Goal: Task Accomplishment & Management: Manage account settings

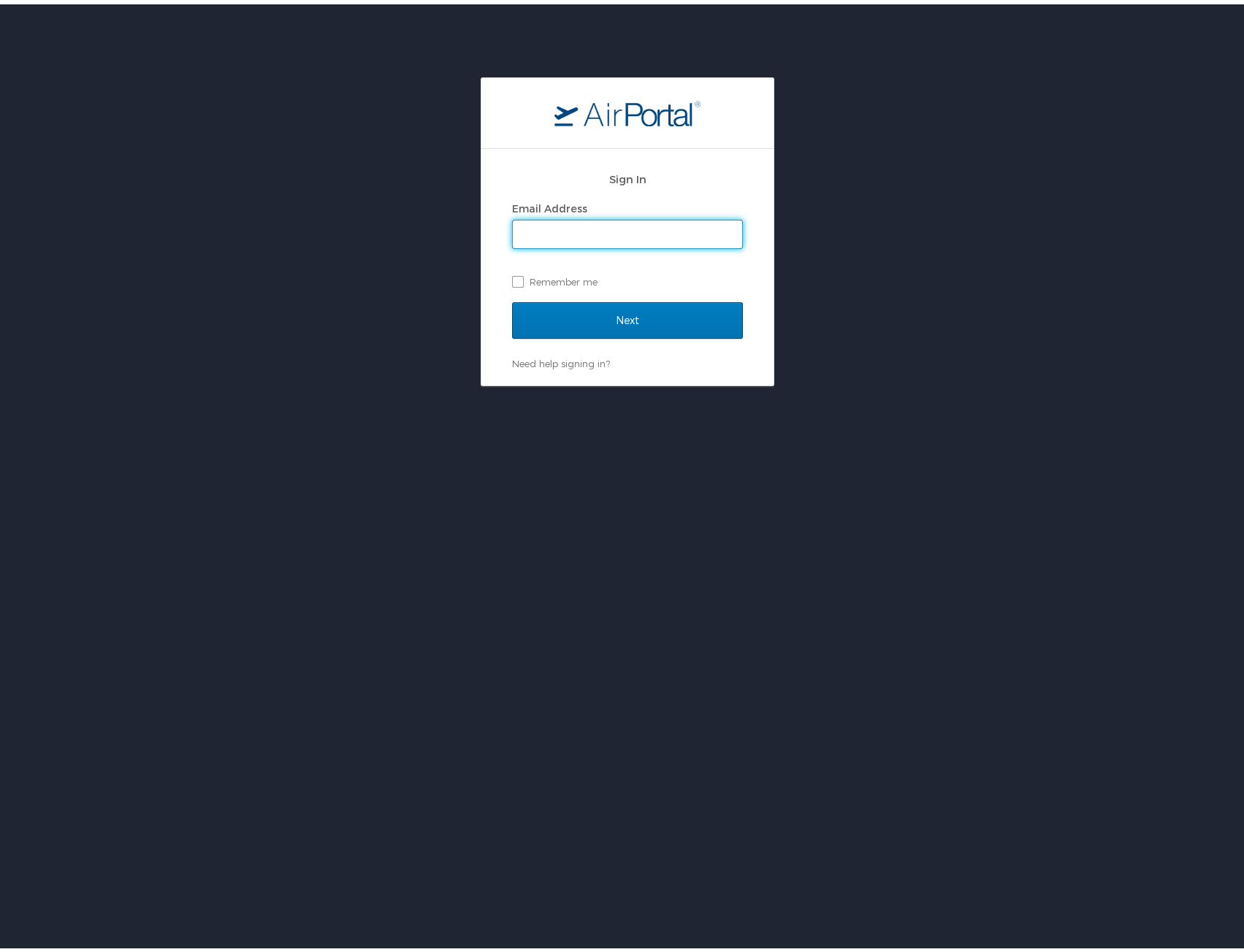
type input "[EMAIL_ADDRESS][DOMAIN_NAME]"
click at [669, 318] on input "Next" at bounding box center [627, 316] width 231 height 37
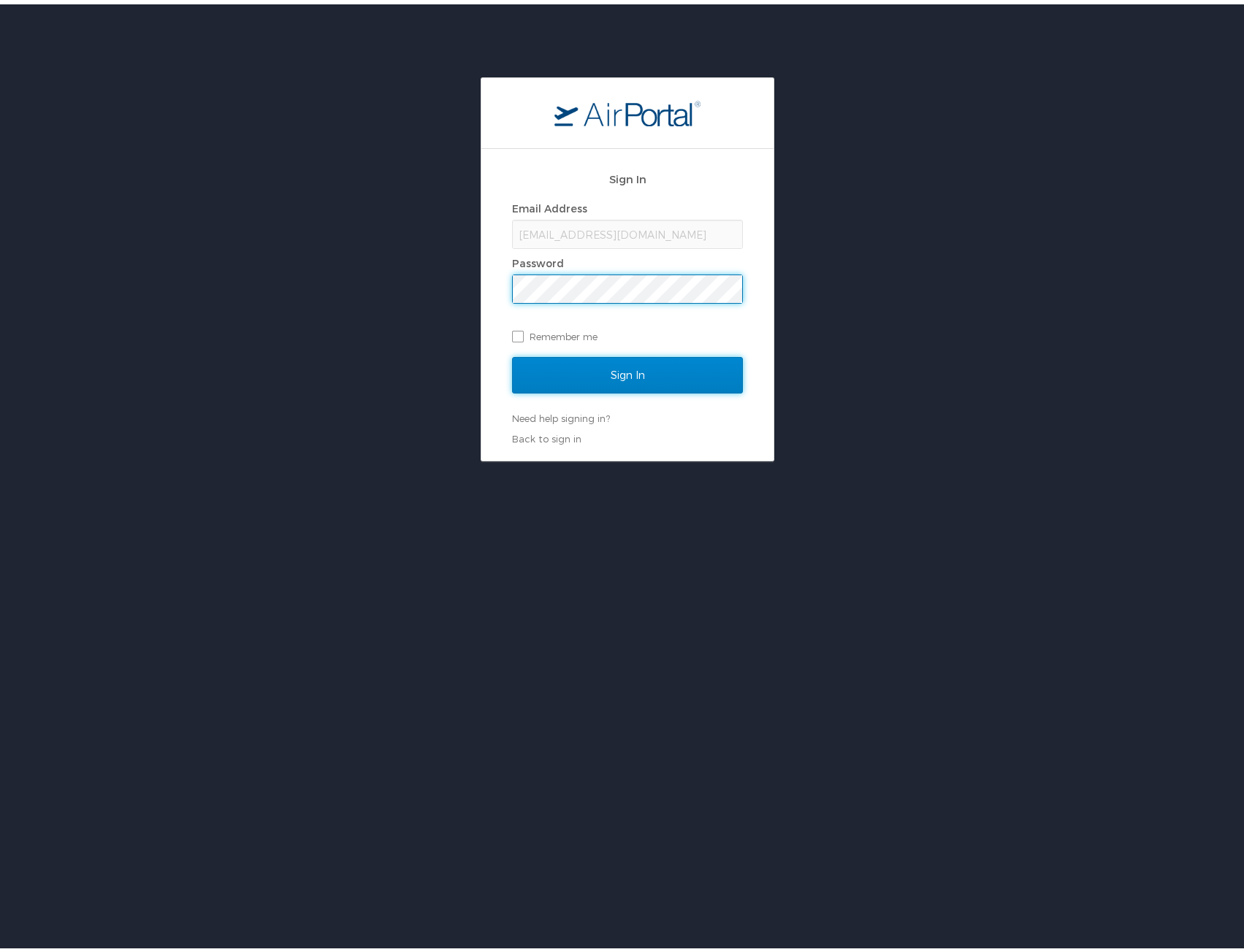
click at [622, 372] on input "Sign In" at bounding box center [627, 371] width 231 height 37
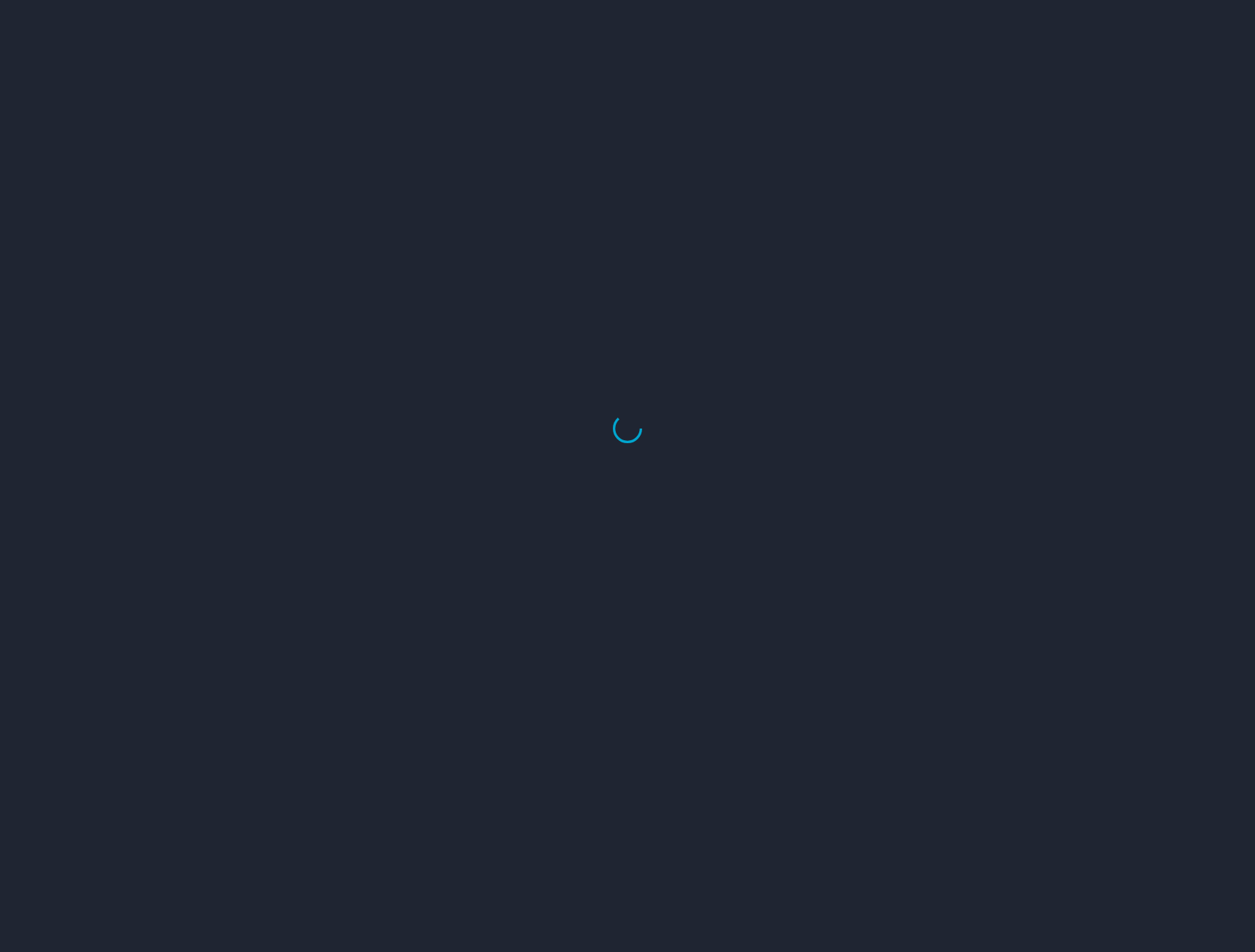
select select "US"
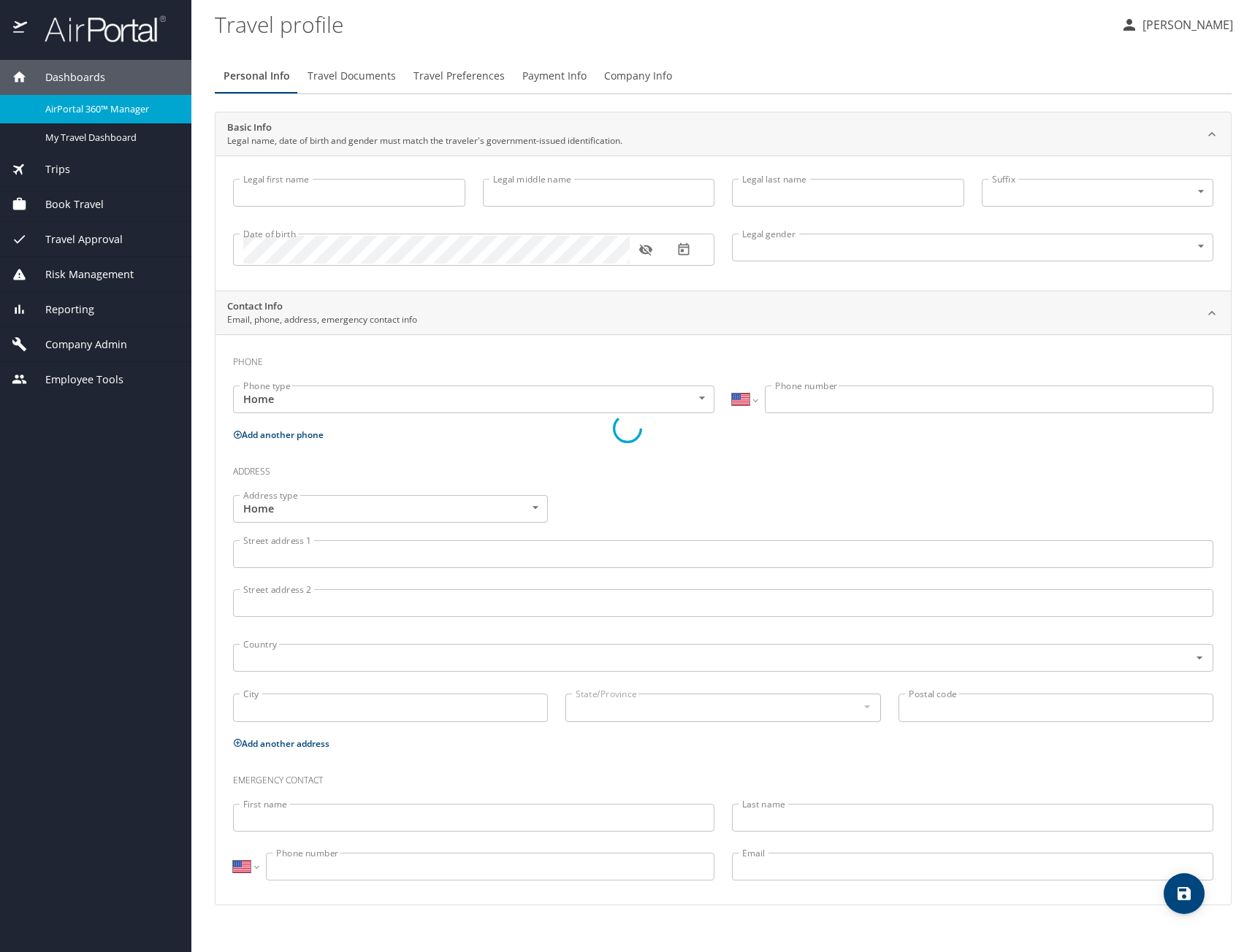
type input "Katharine"
type input "Fraser"
type input "Female"
type input "Jared"
type input "Fraser"
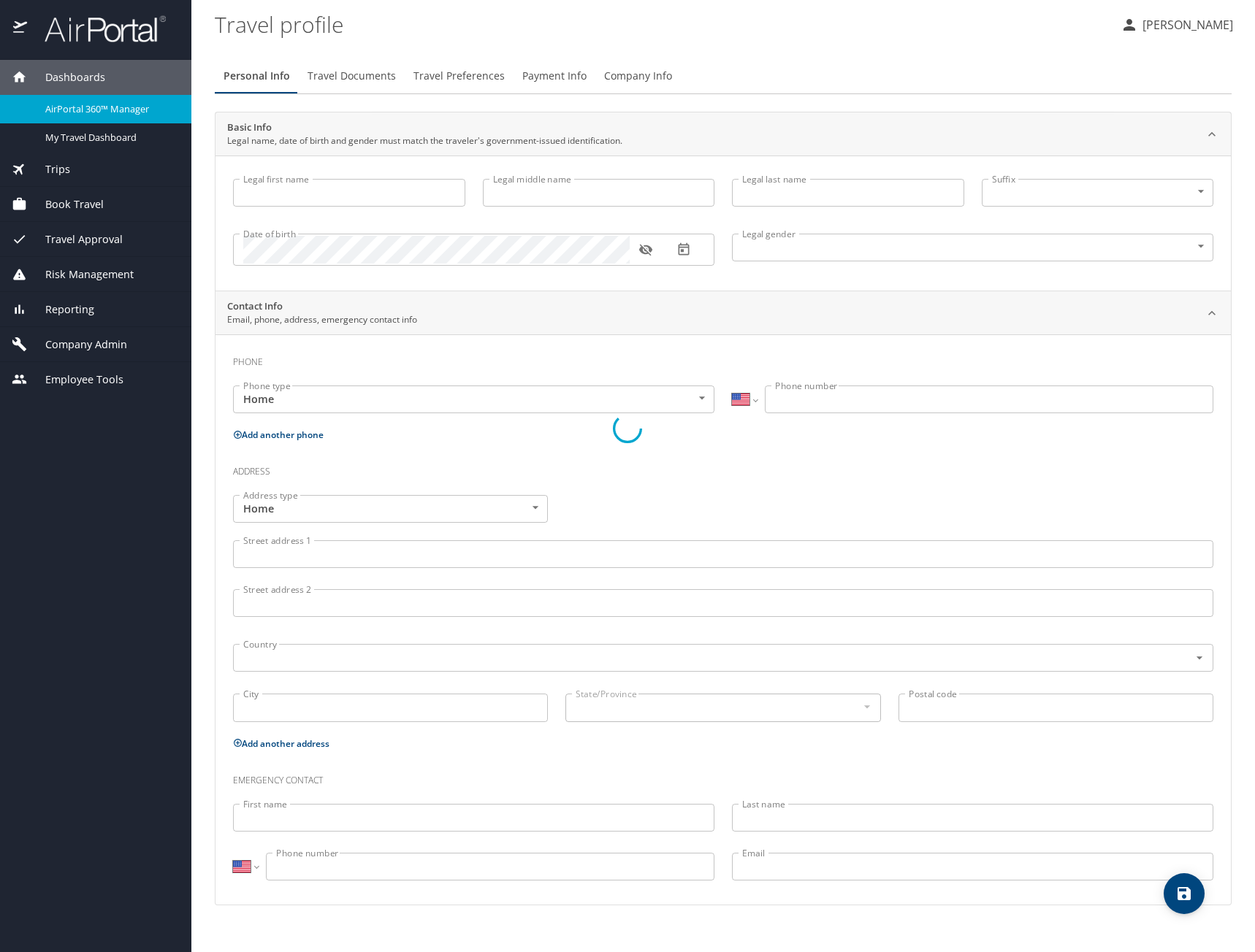
select select "PS"
type input "7122986"
select select "US"
select select "PS"
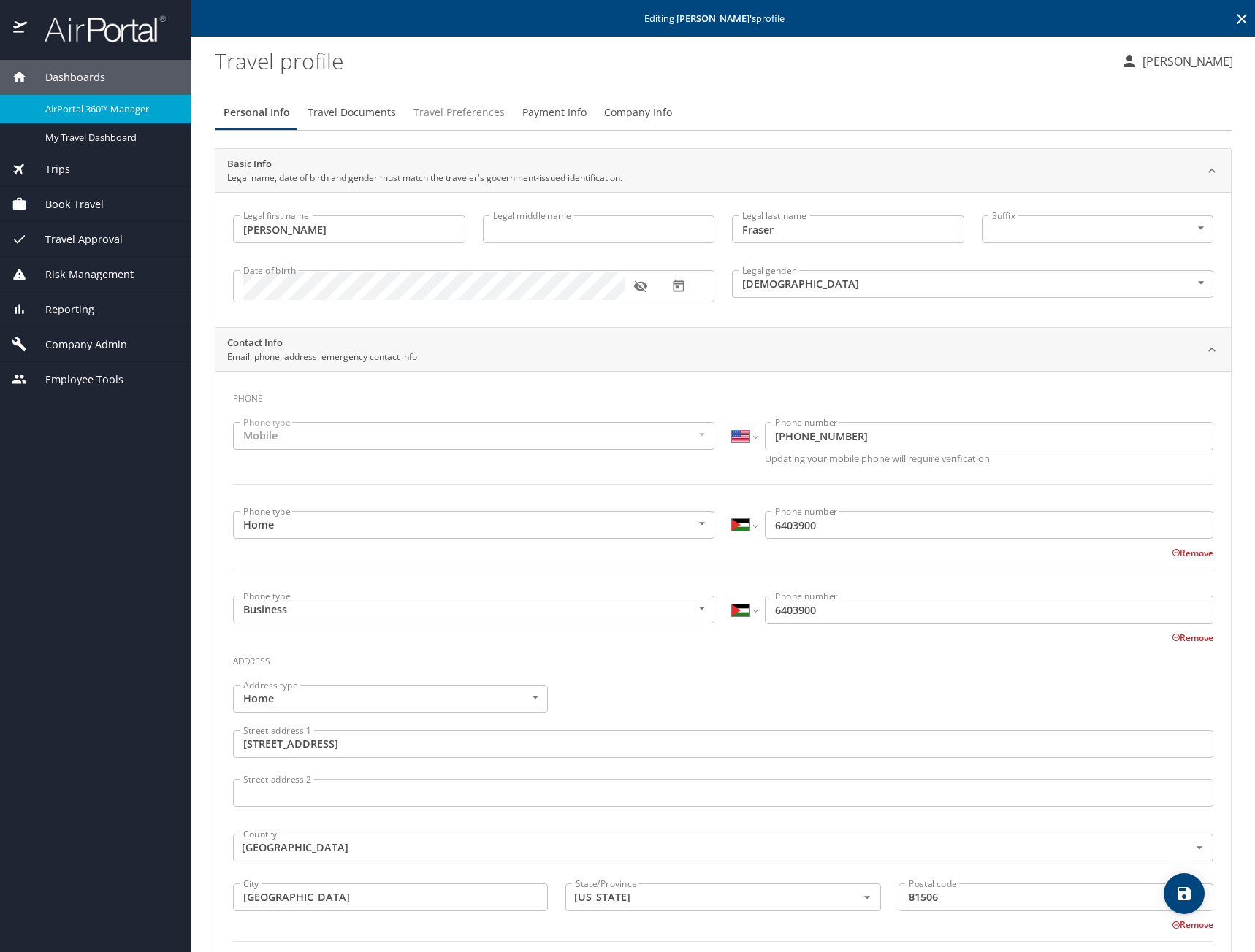
click at [464, 106] on span "Travel Preferences" at bounding box center [459, 113] width 91 height 18
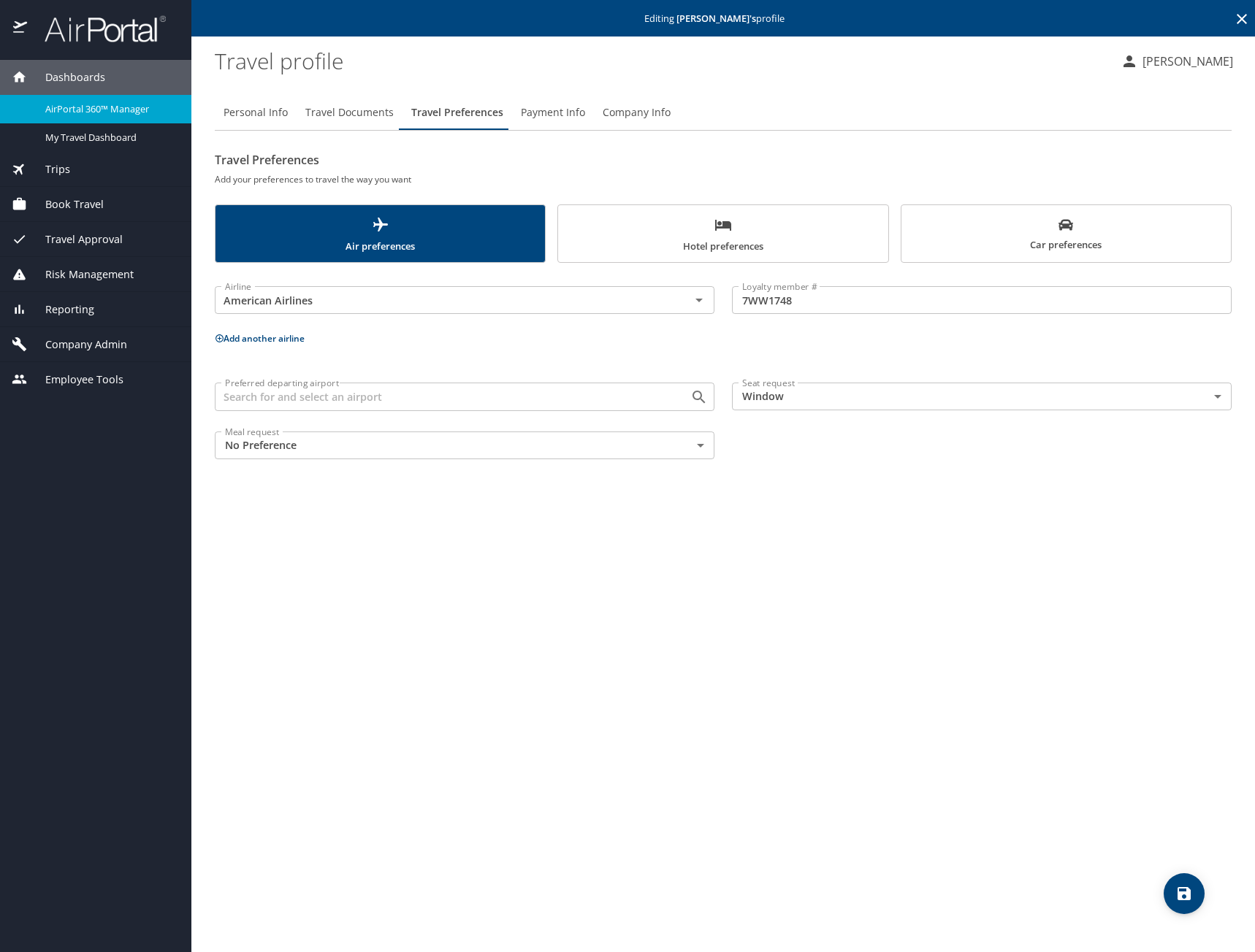
click at [773, 241] on span "Hotel preferences" at bounding box center [723, 235] width 312 height 39
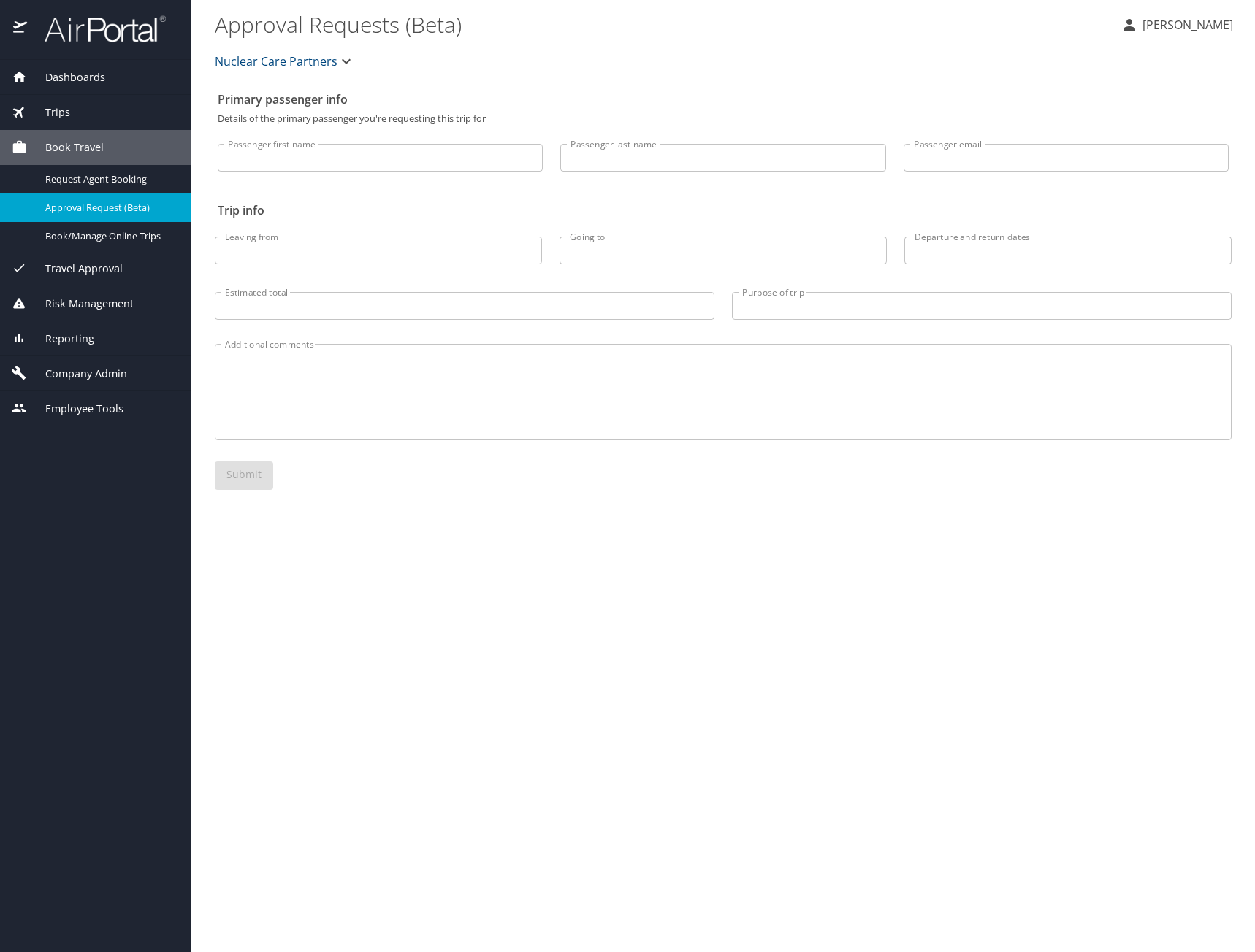
click at [81, 376] on span "Company Admin" at bounding box center [77, 374] width 100 height 16
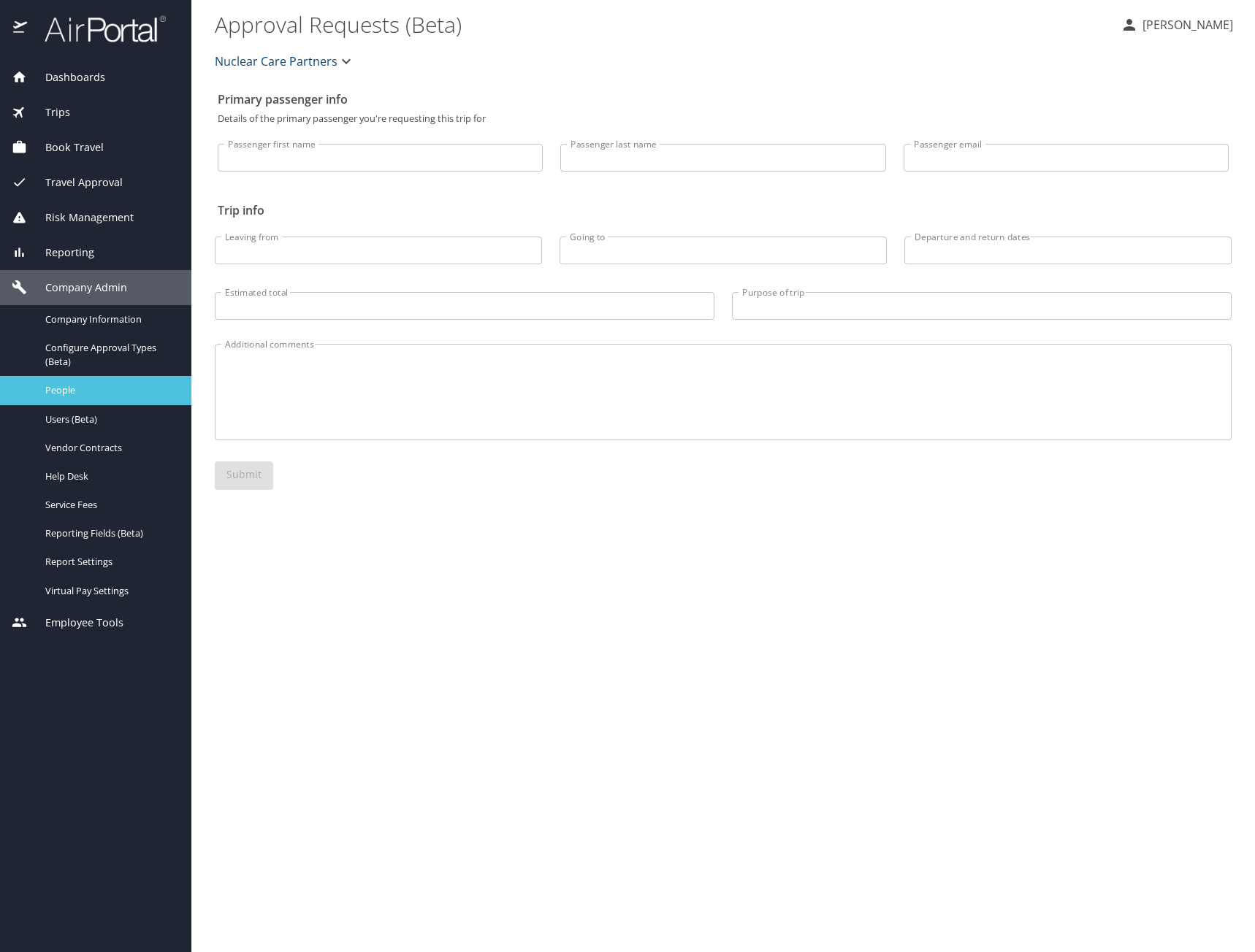
click at [79, 394] on span "People" at bounding box center [109, 390] width 129 height 14
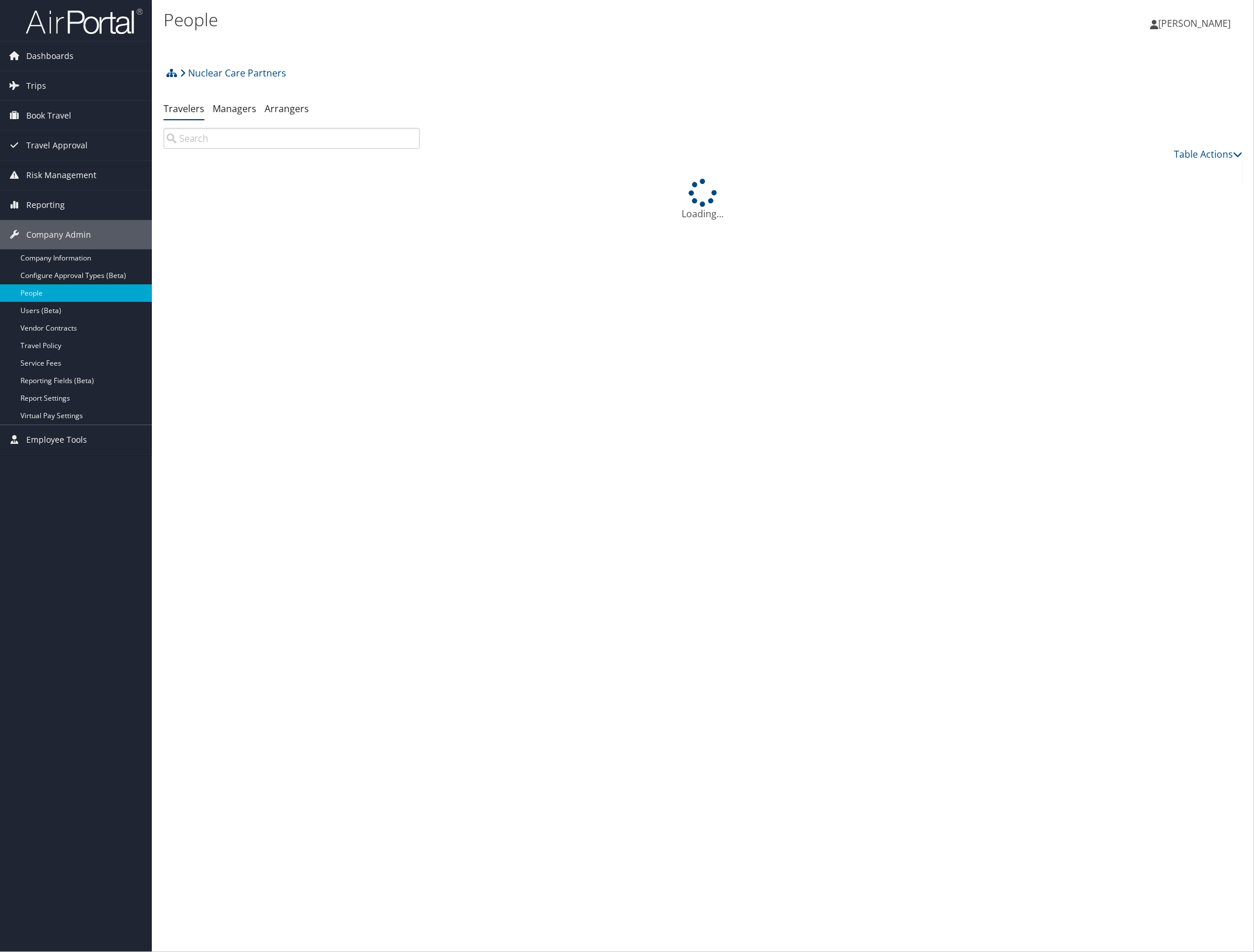
click at [249, 138] on input "search" at bounding box center [292, 138] width 257 height 21
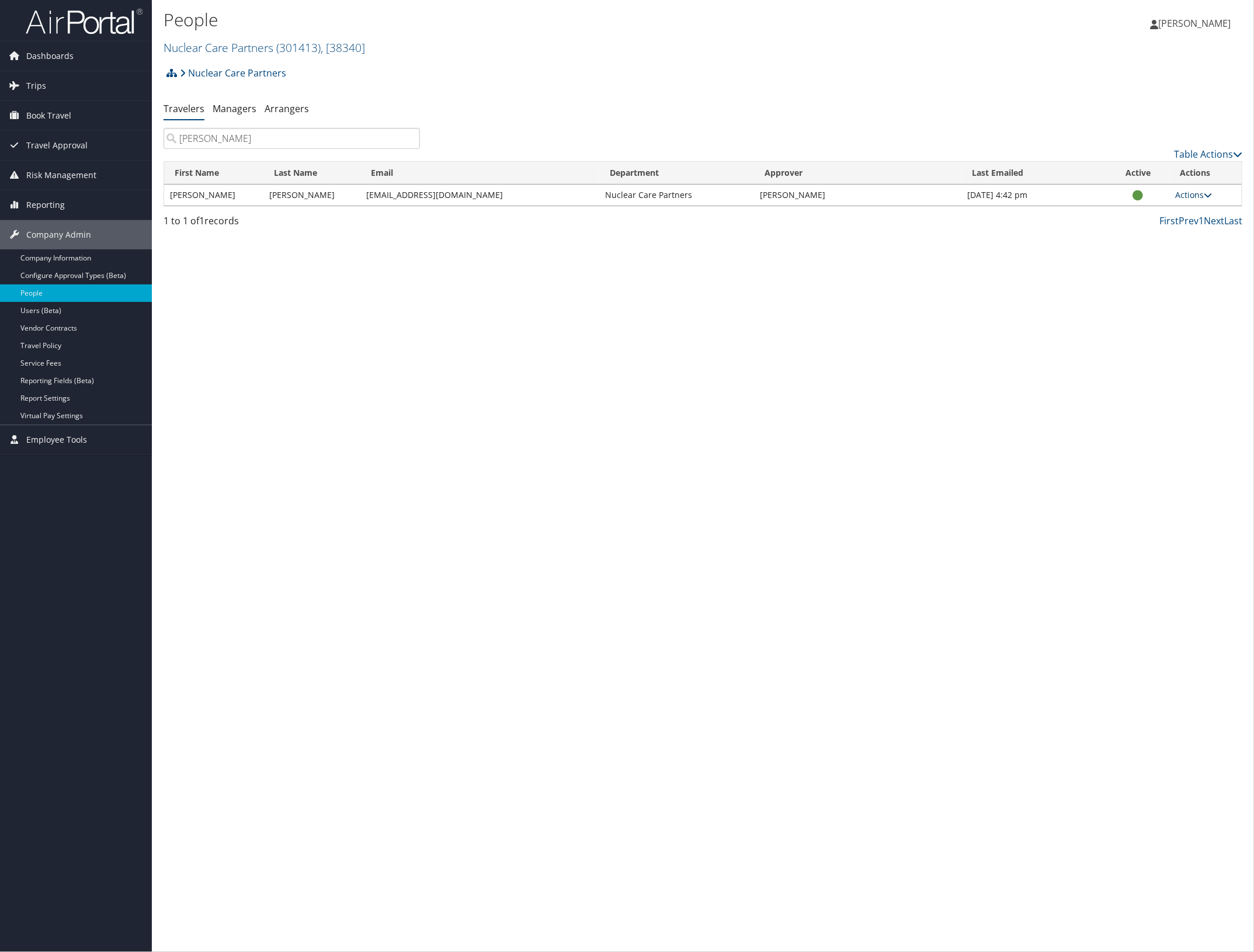
type input "skeen"
click at [1202, 193] on link "Actions" at bounding box center [1193, 195] width 37 height 11
click at [1178, 229] on link "View Profile" at bounding box center [1156, 233] width 107 height 20
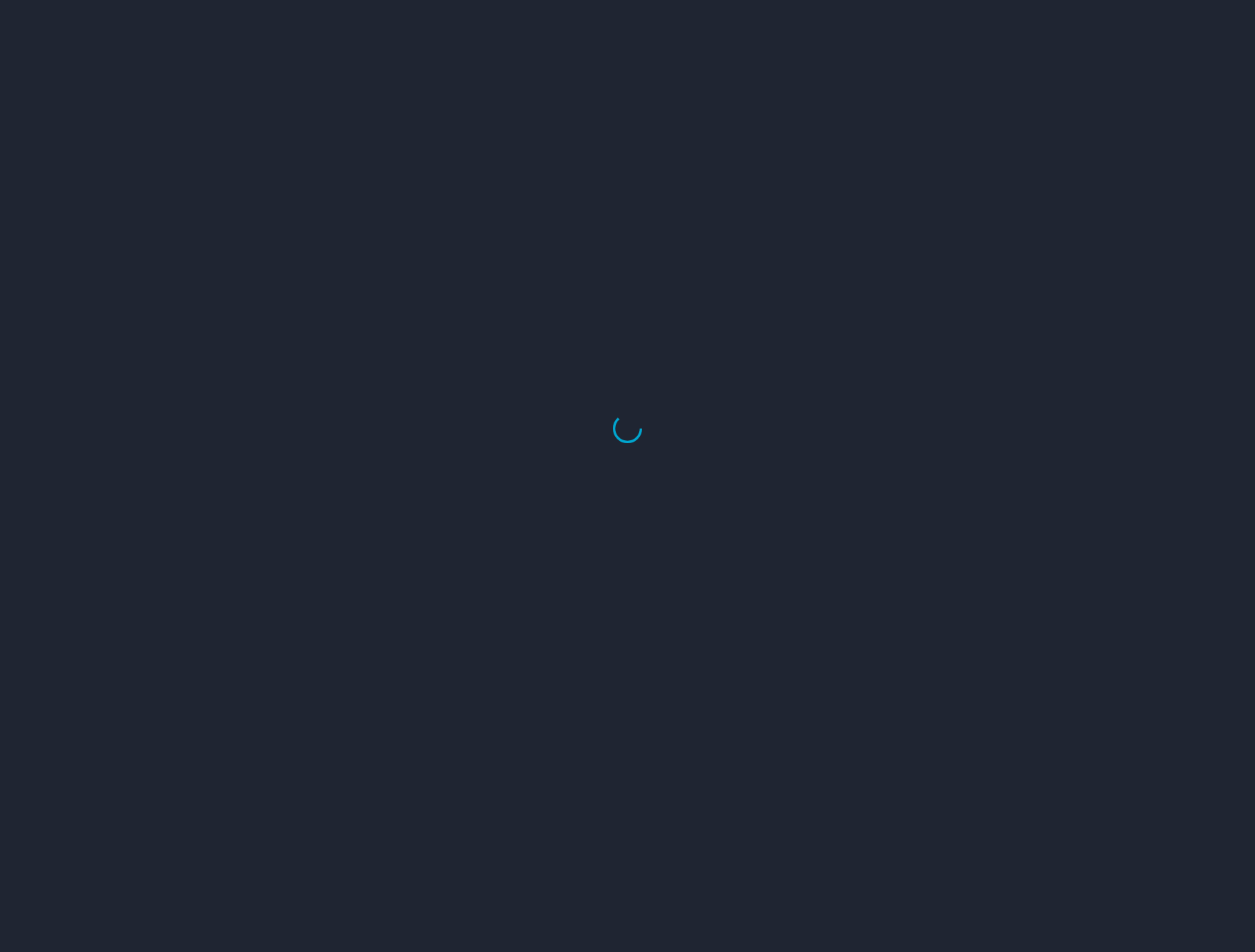
select select "US"
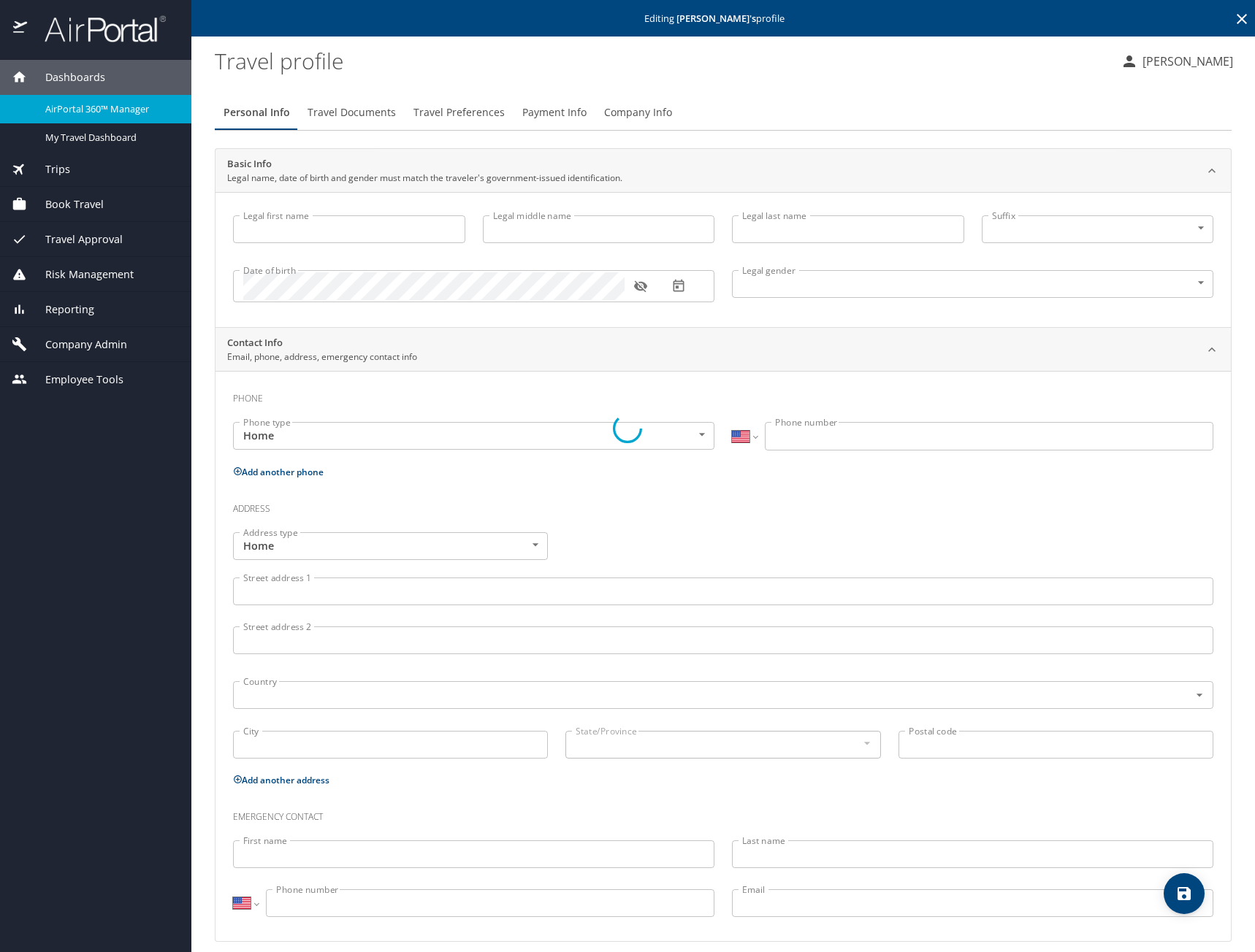
type input "Tyler"
type input "Todd"
type input "Skeen"
type input "Male"
type input "Tiffany"
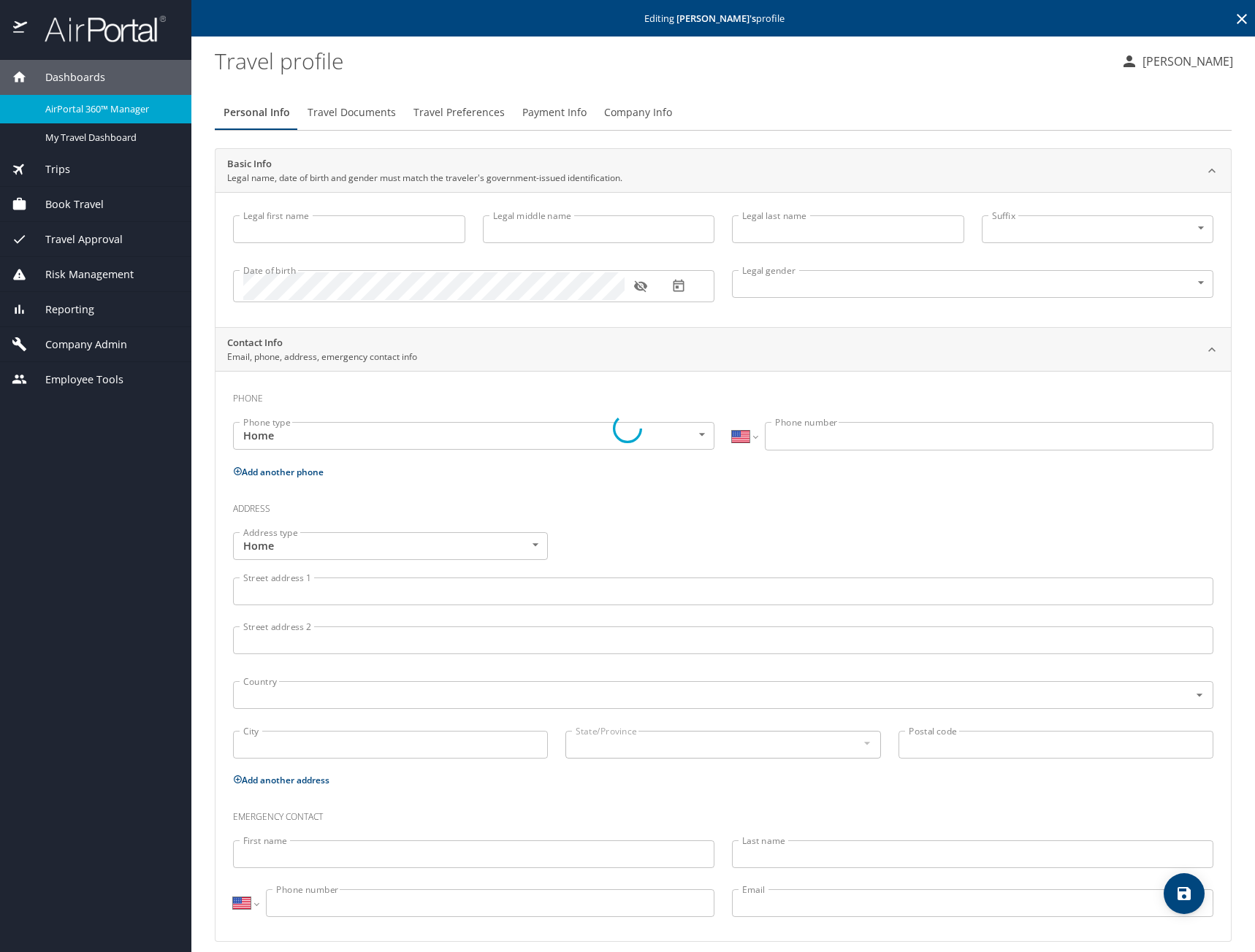
type input "Skeen"
type input "(801) 710-6506"
select select "US"
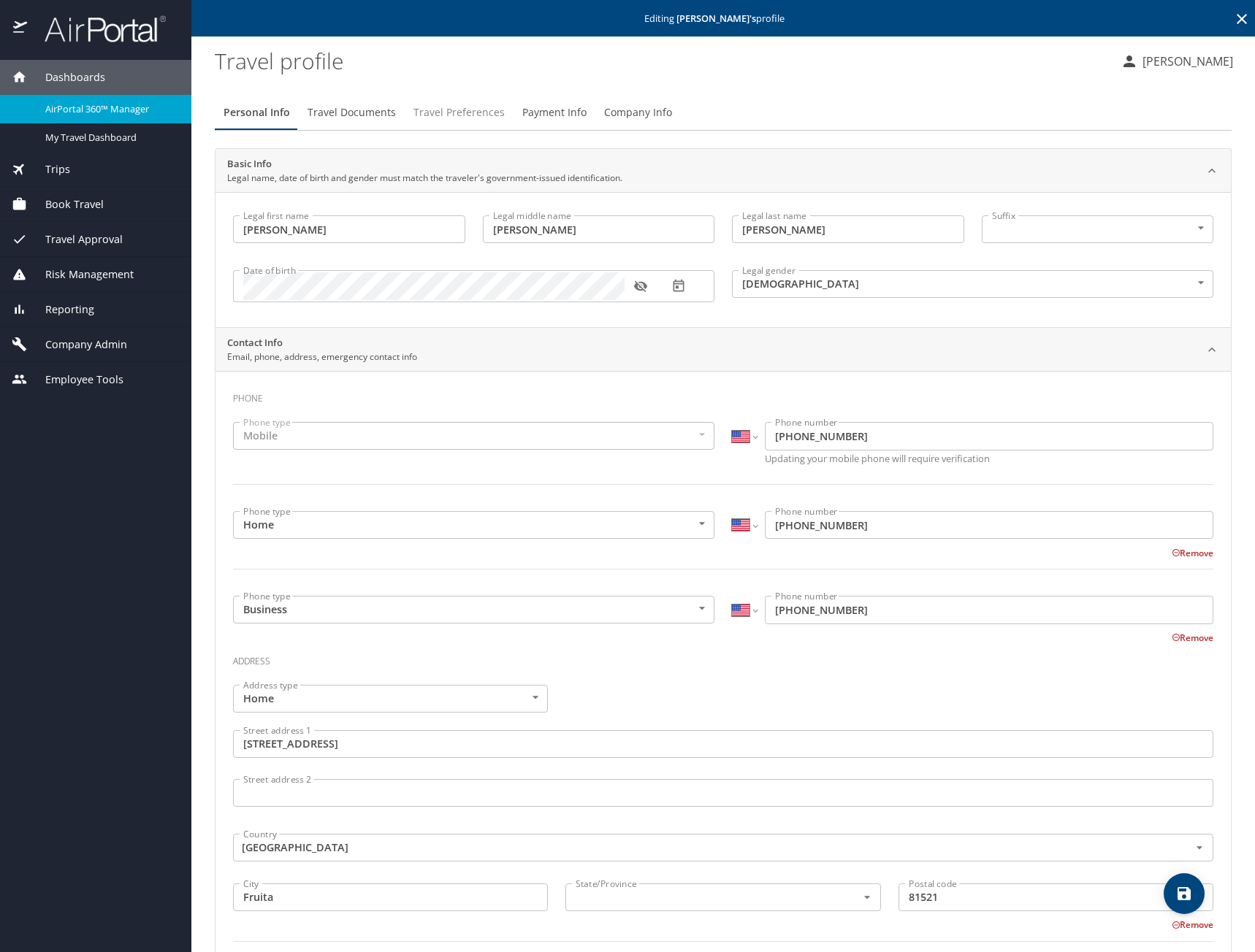
click at [484, 110] on span "Travel Preferences" at bounding box center [459, 113] width 91 height 18
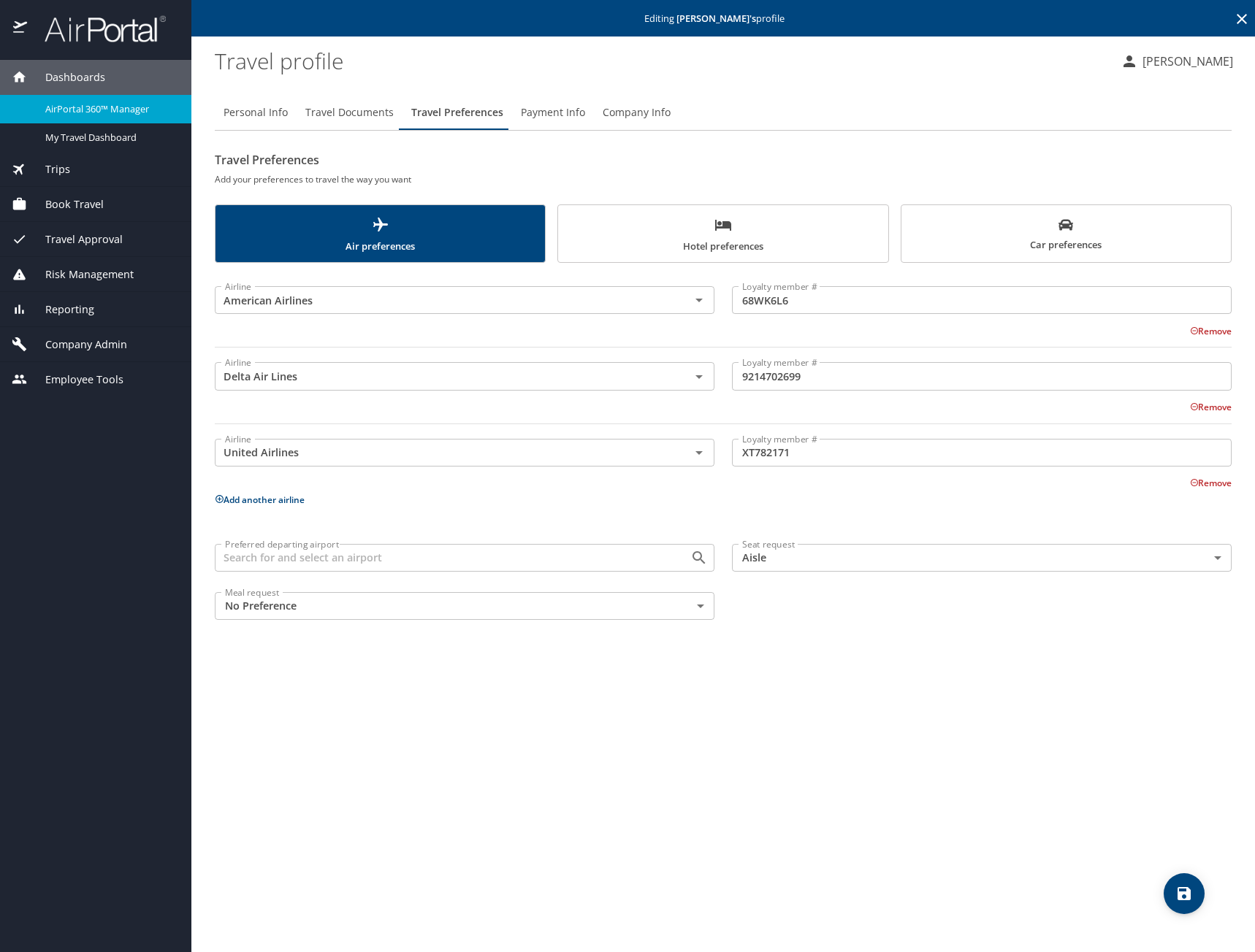
click at [754, 241] on span "Hotel preferences" at bounding box center [723, 235] width 312 height 39
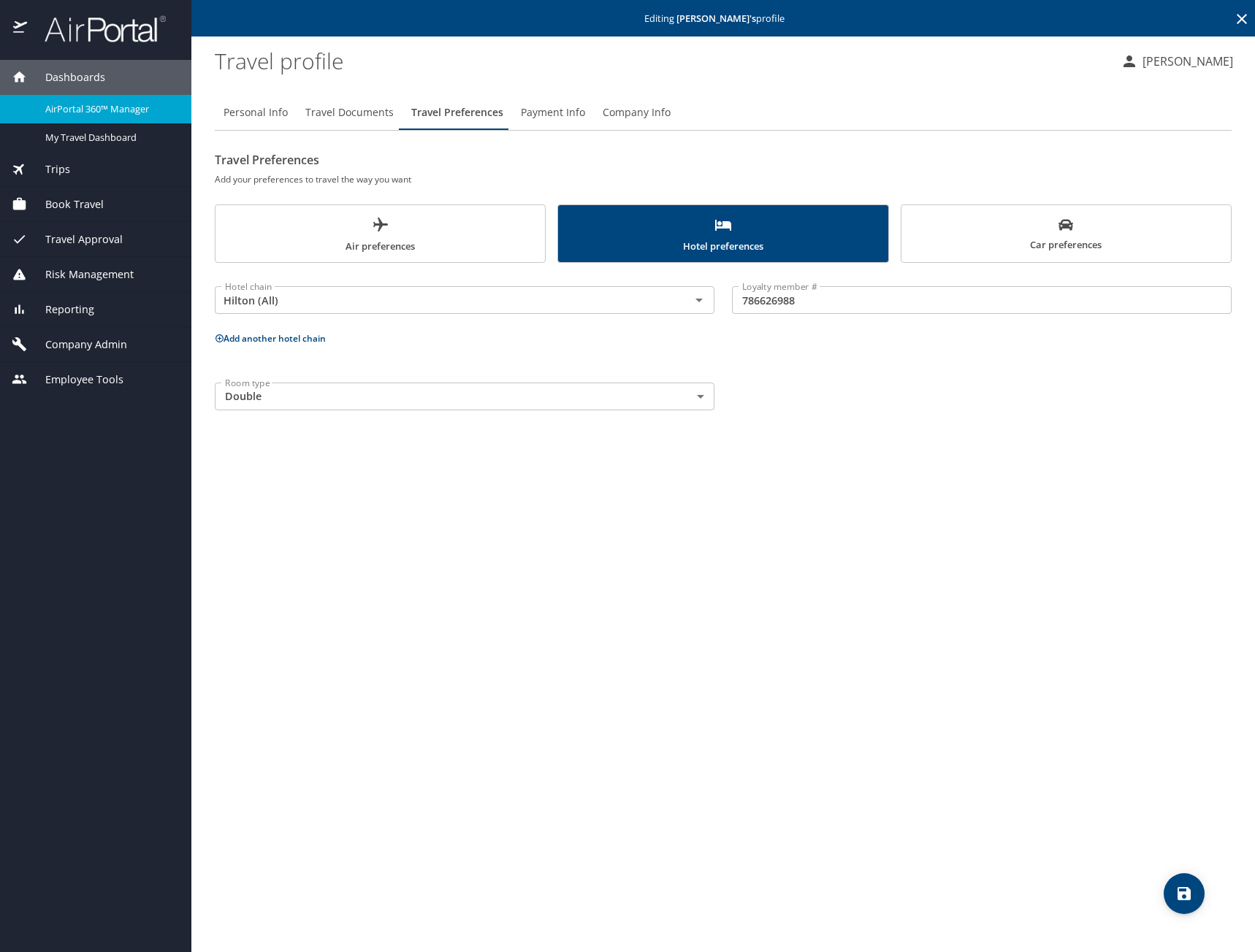
click at [71, 338] on span "Company Admin" at bounding box center [77, 345] width 100 height 16
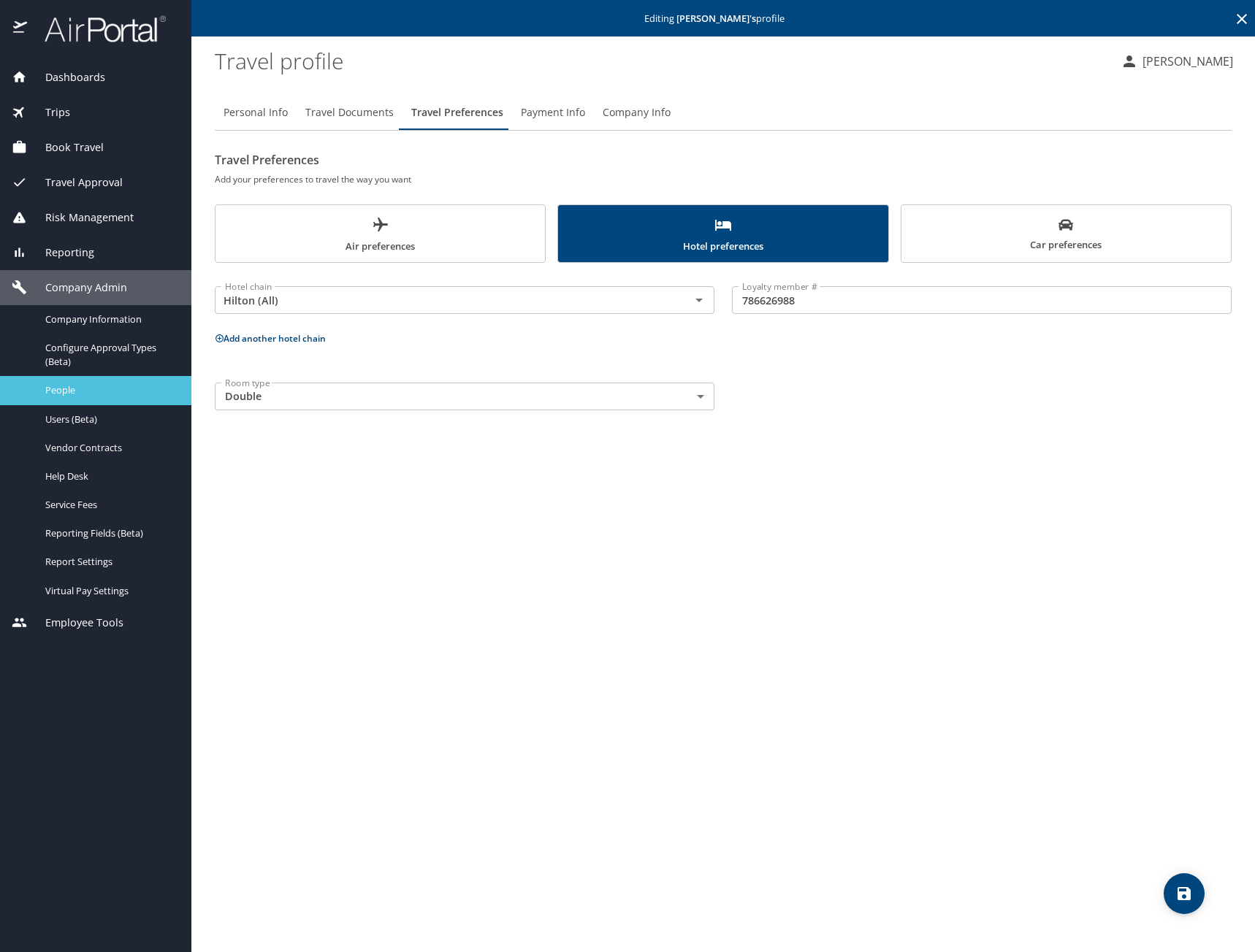
click at [75, 387] on span "People" at bounding box center [109, 390] width 129 height 14
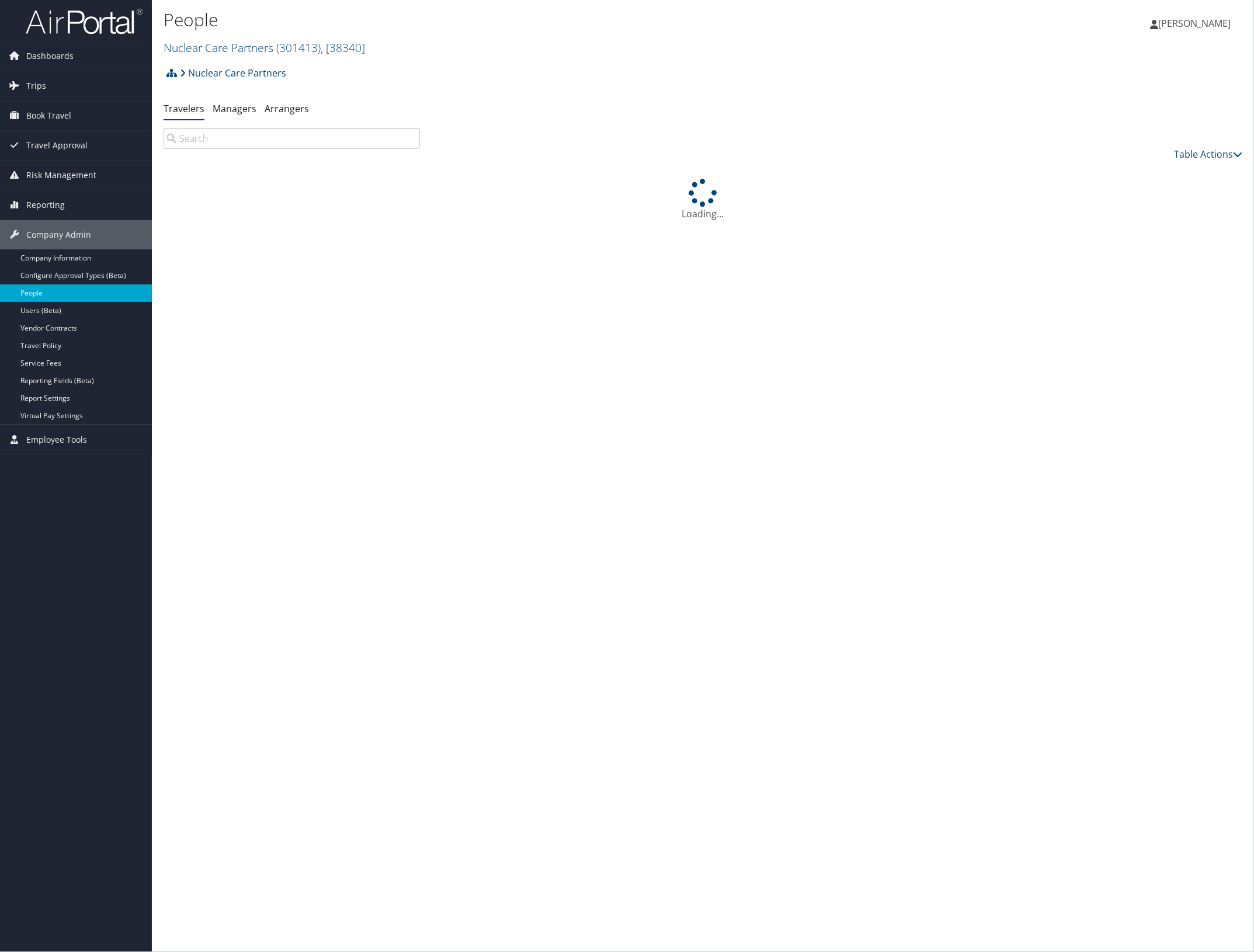
click at [237, 141] on input "search" at bounding box center [292, 138] width 257 height 21
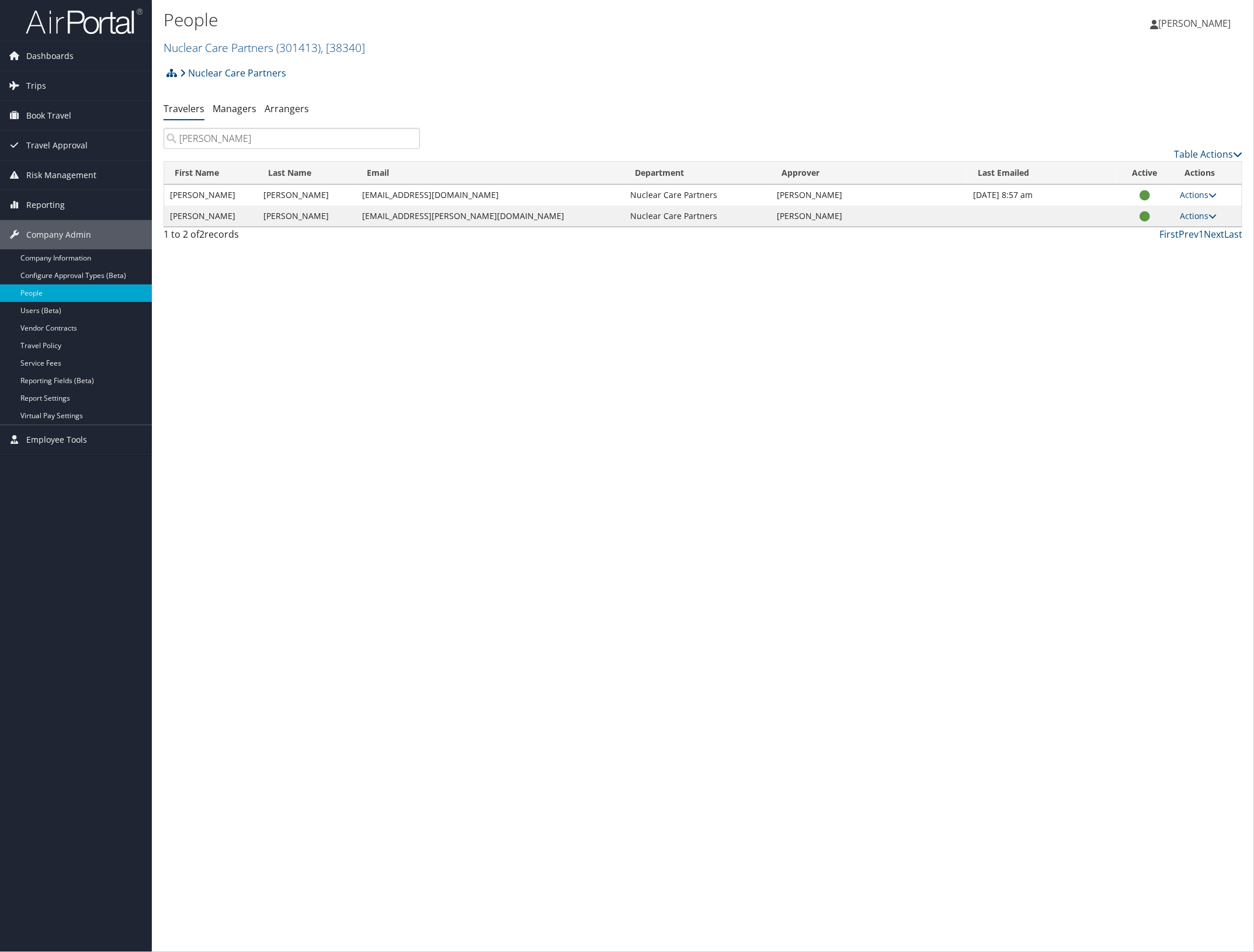
type input "vanlandingham"
click at [1219, 196] on td "Actions User Settings View Profile Update Department Reset User's Password" at bounding box center [1208, 195] width 68 height 21
click at [1217, 195] on icon at bounding box center [1212, 195] width 8 height 8
click at [1195, 226] on link "View Profile" at bounding box center [1161, 233] width 107 height 20
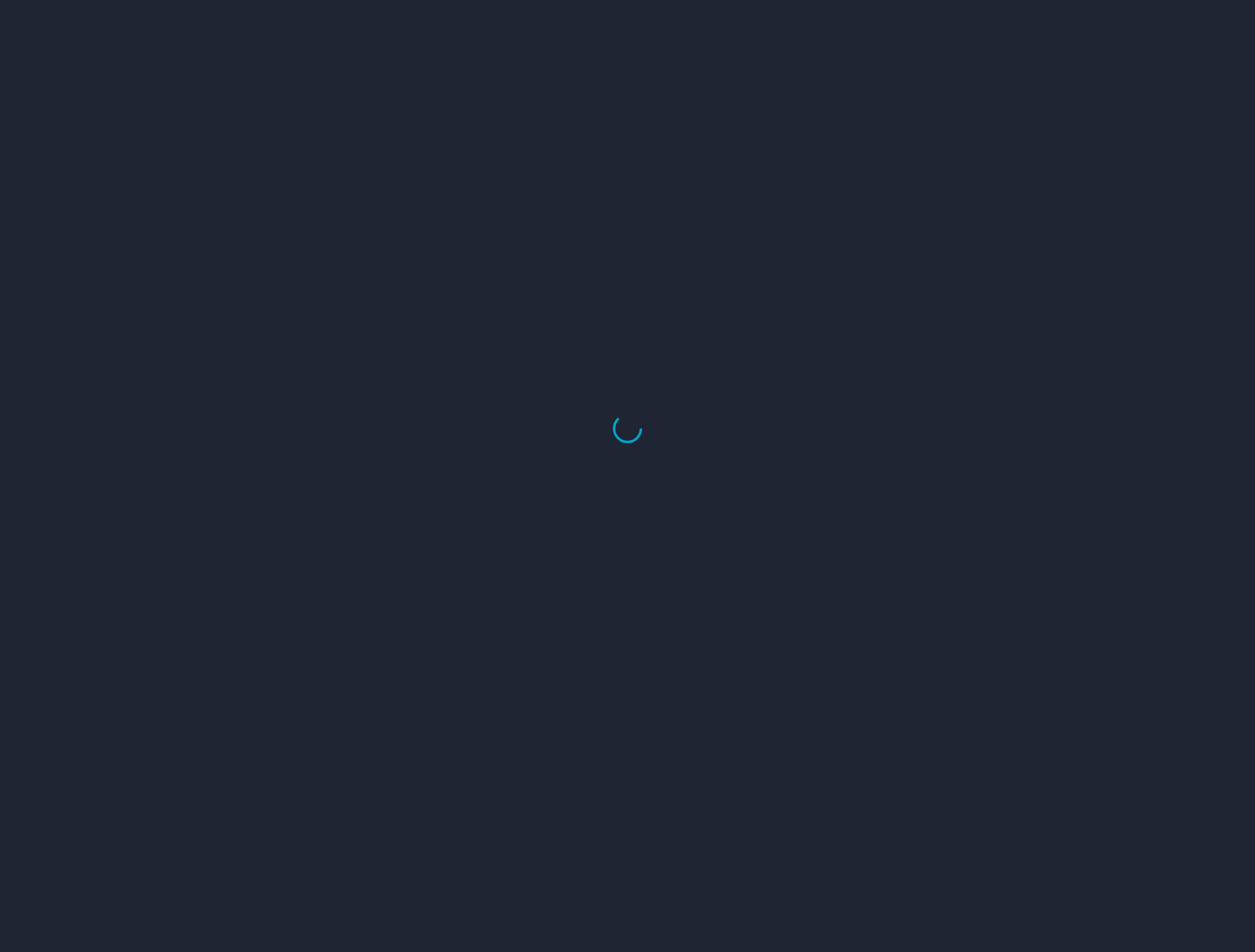
select select "US"
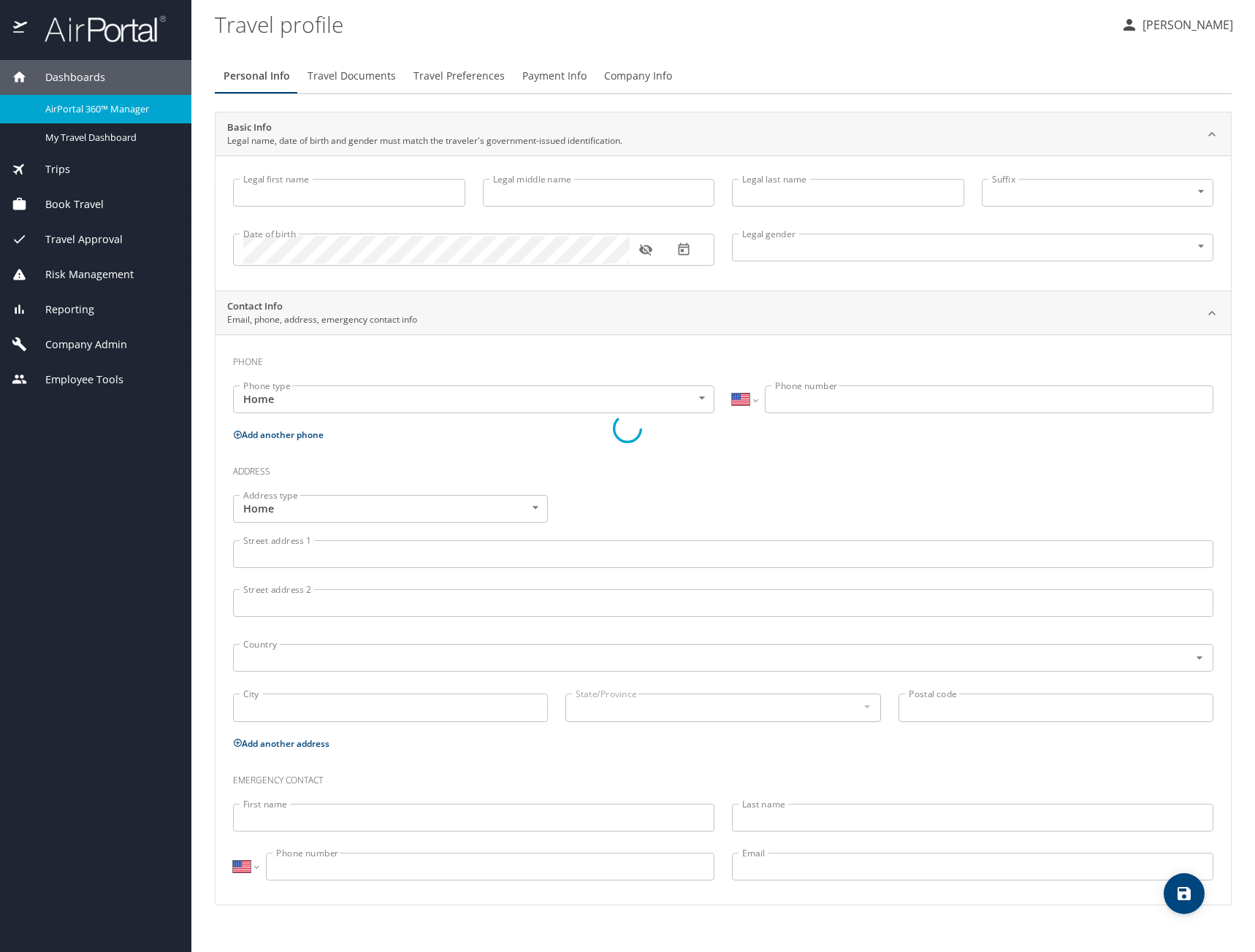
type input "[PERSON_NAME]"
type input "Rahm"
type input "[PERSON_NAME]"
type input "[DEMOGRAPHIC_DATA]"
select select "US"
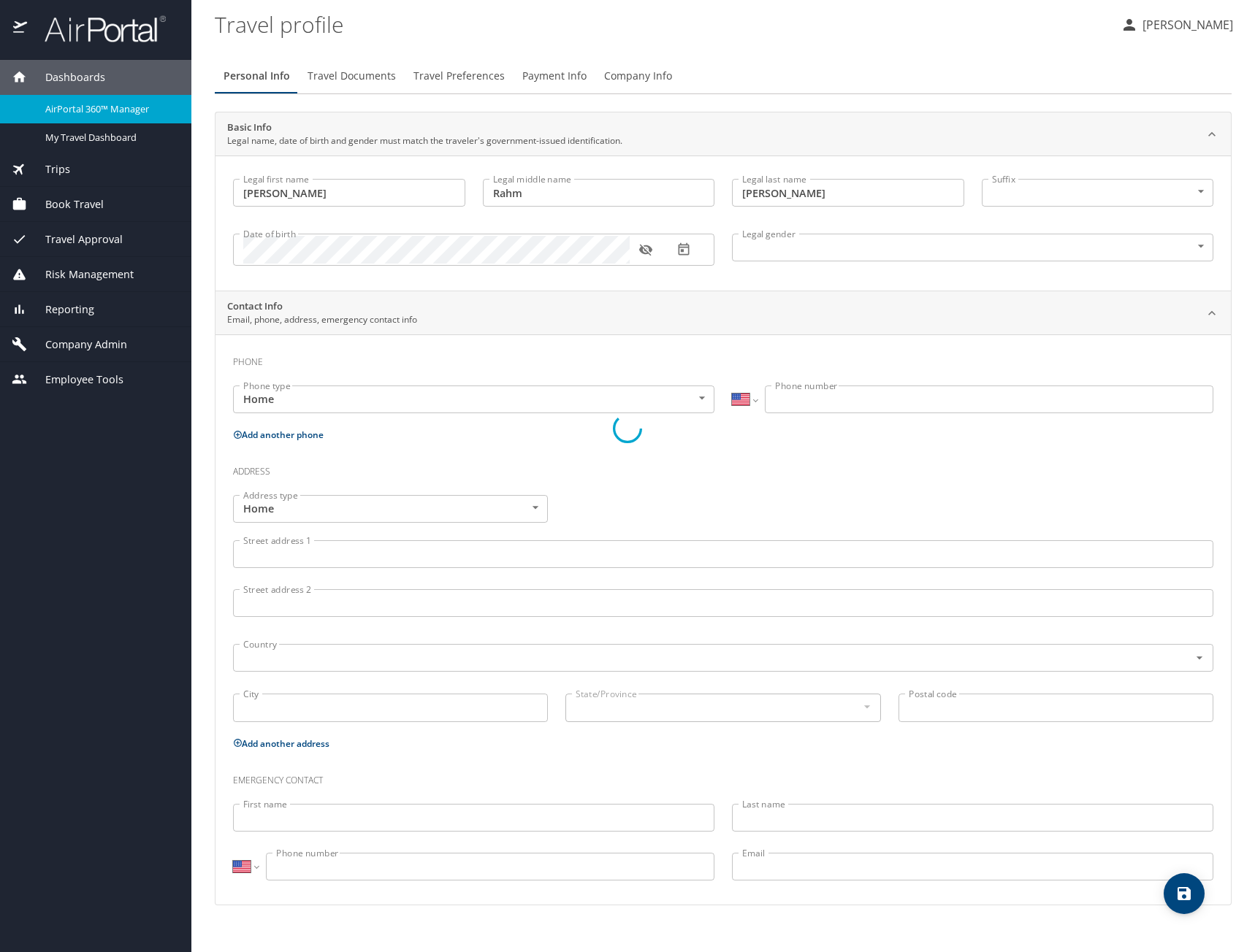
select select "US"
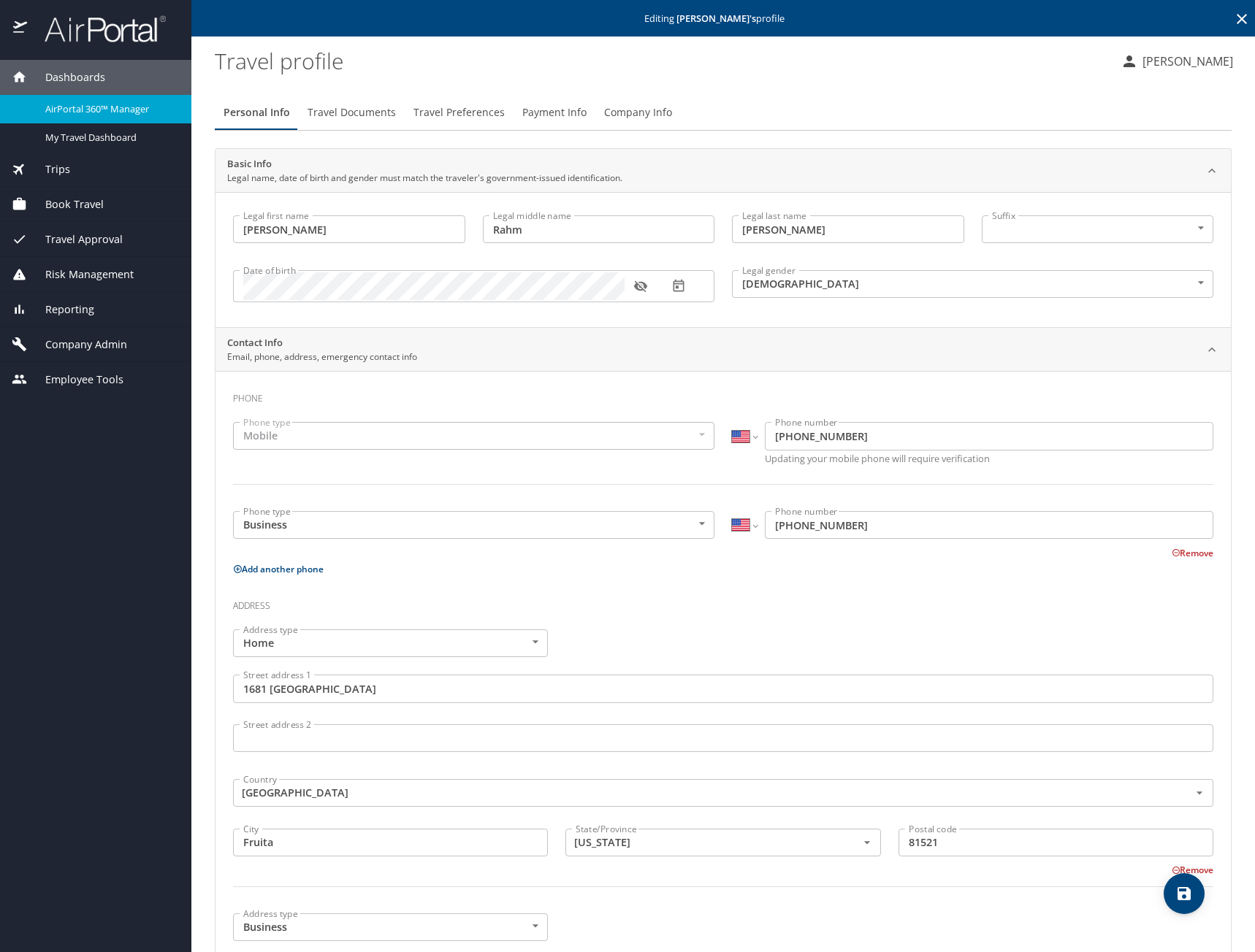
click at [434, 111] on span "Travel Preferences" at bounding box center [459, 113] width 91 height 18
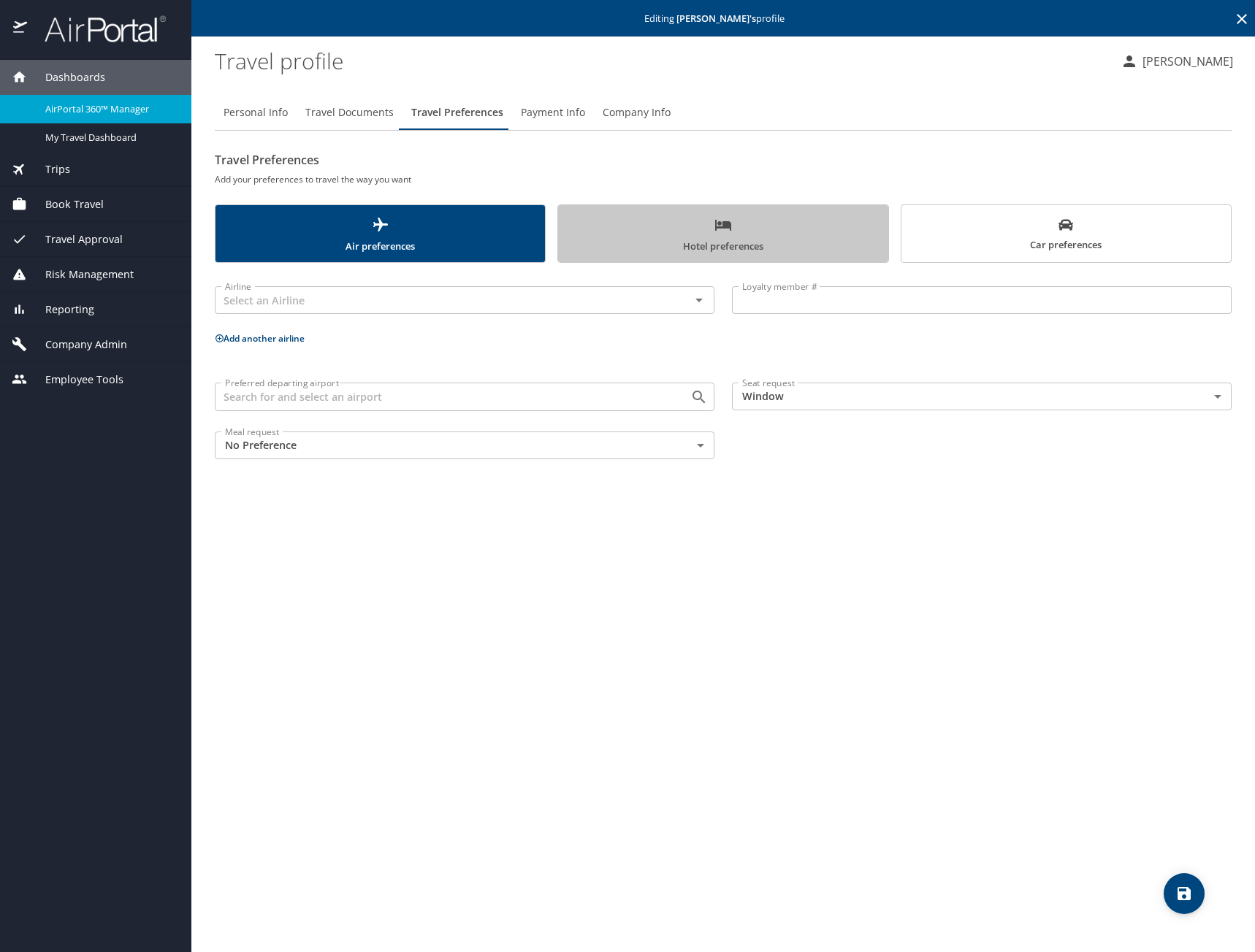
click at [717, 235] on span "Hotel preferences" at bounding box center [723, 235] width 312 height 39
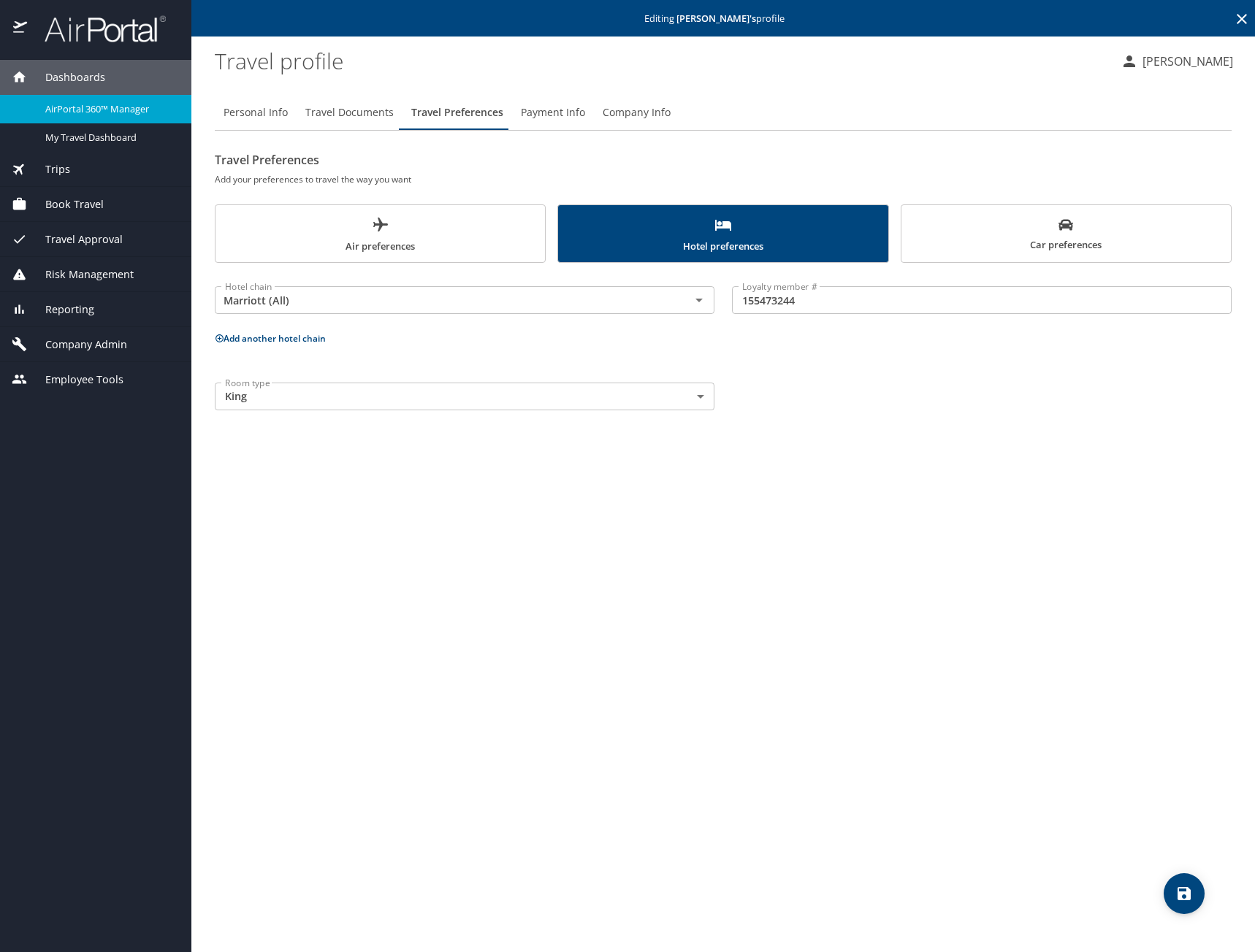
click at [95, 339] on span "Company Admin" at bounding box center [77, 345] width 100 height 16
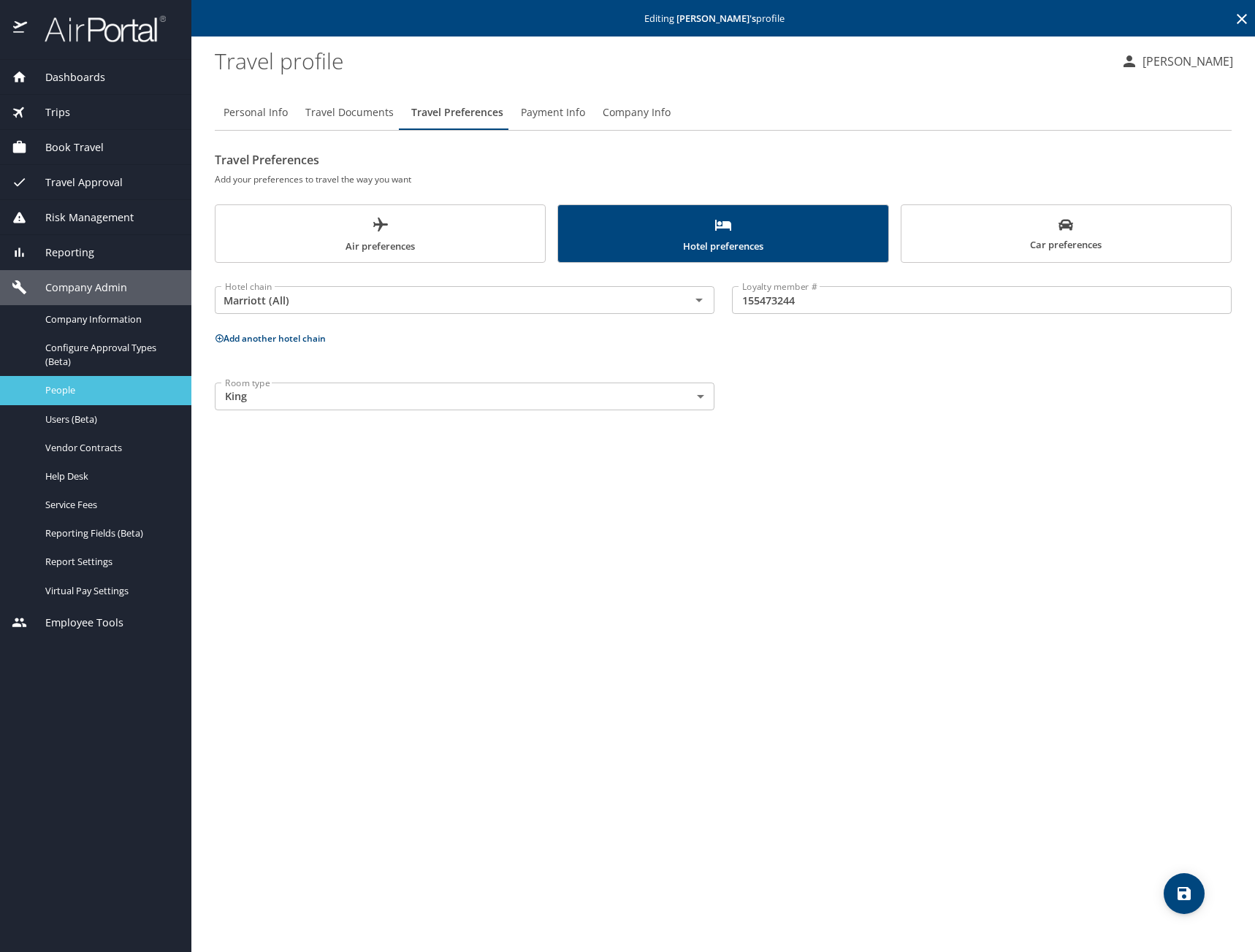
click at [97, 384] on span "People" at bounding box center [109, 390] width 129 height 14
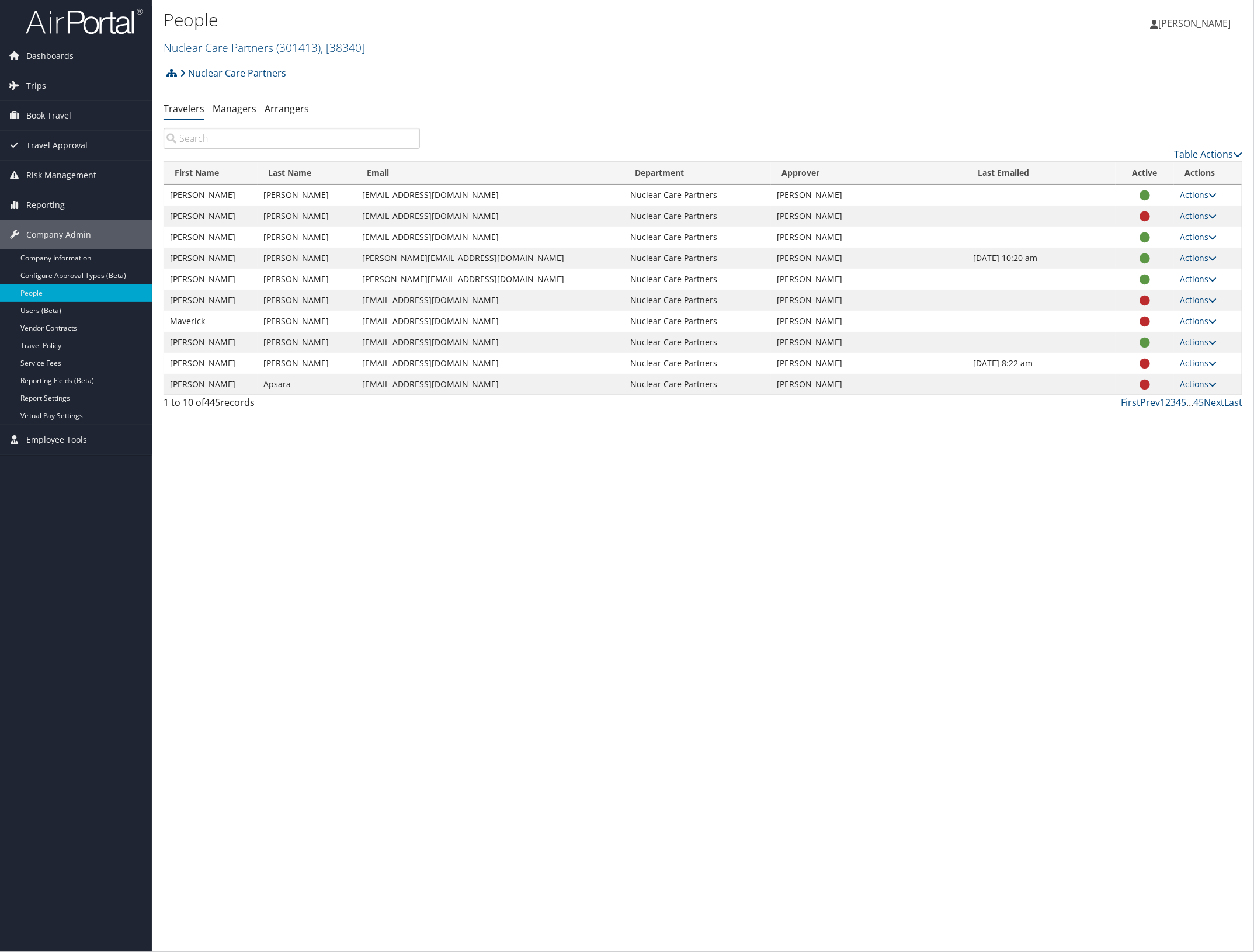
click at [257, 131] on input "search" at bounding box center [292, 138] width 257 height 21
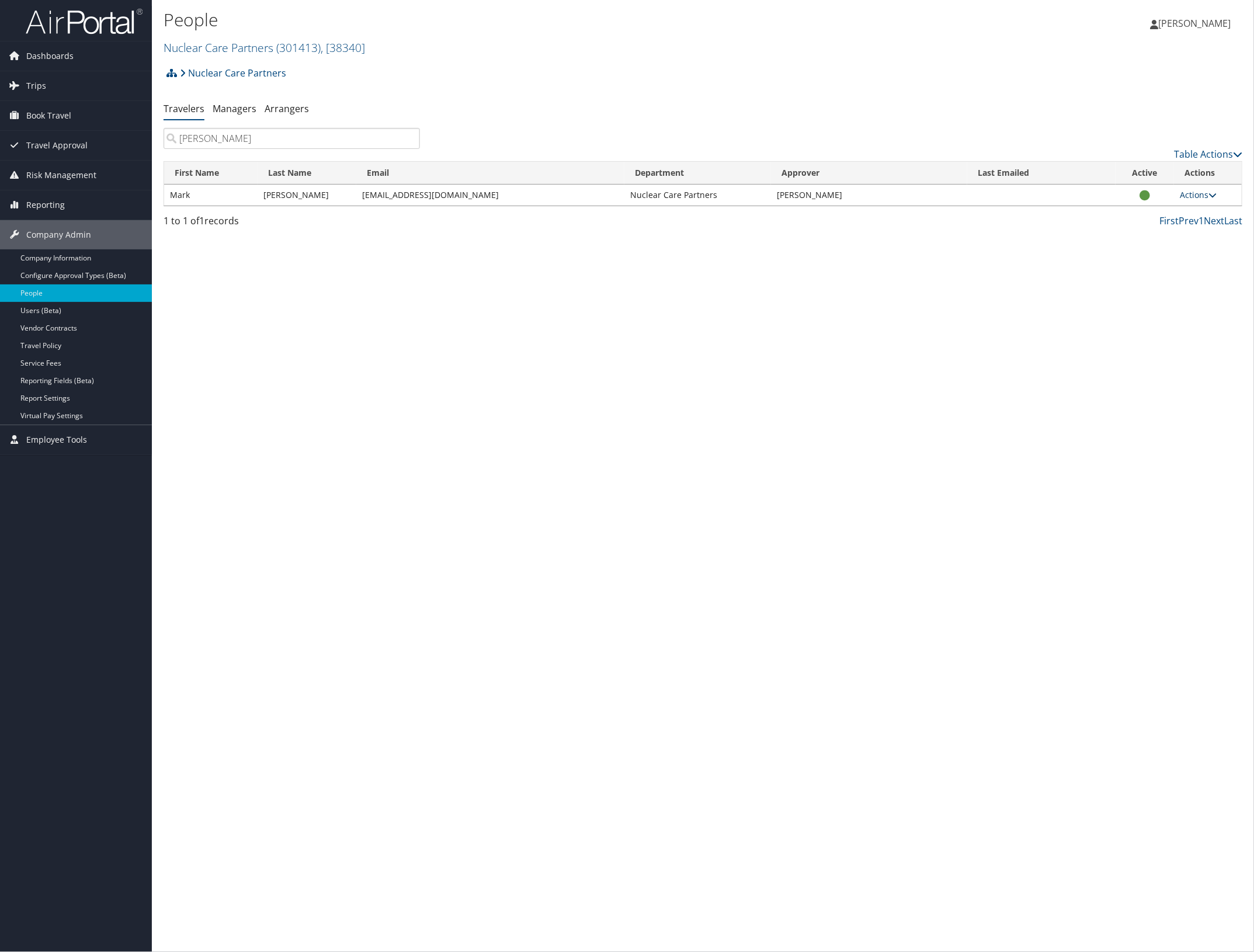
type input "bruning"
click at [1208, 197] on link "Actions" at bounding box center [1199, 195] width 37 height 11
click at [1191, 226] on link "View Profile" at bounding box center [1161, 233] width 107 height 20
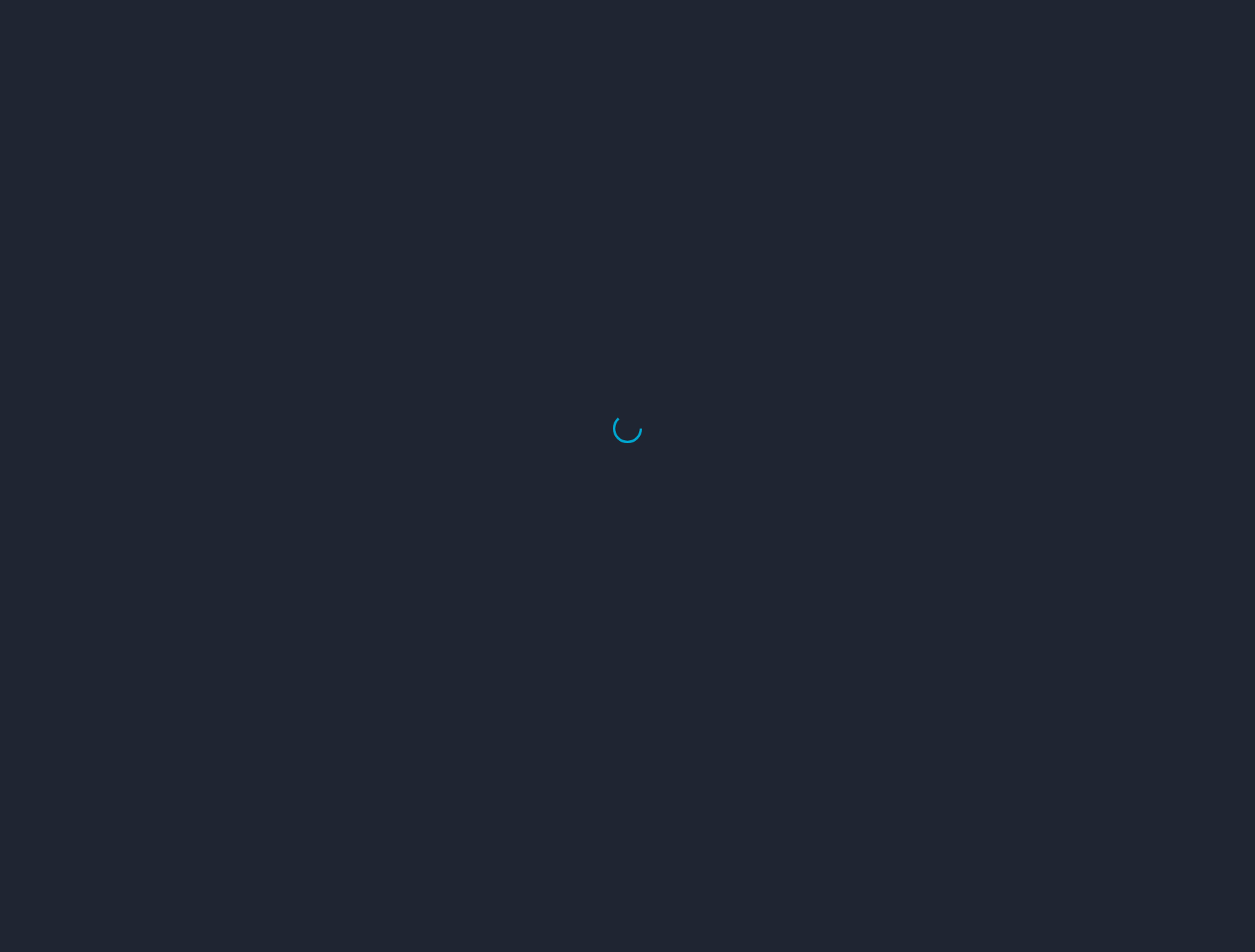
select select "US"
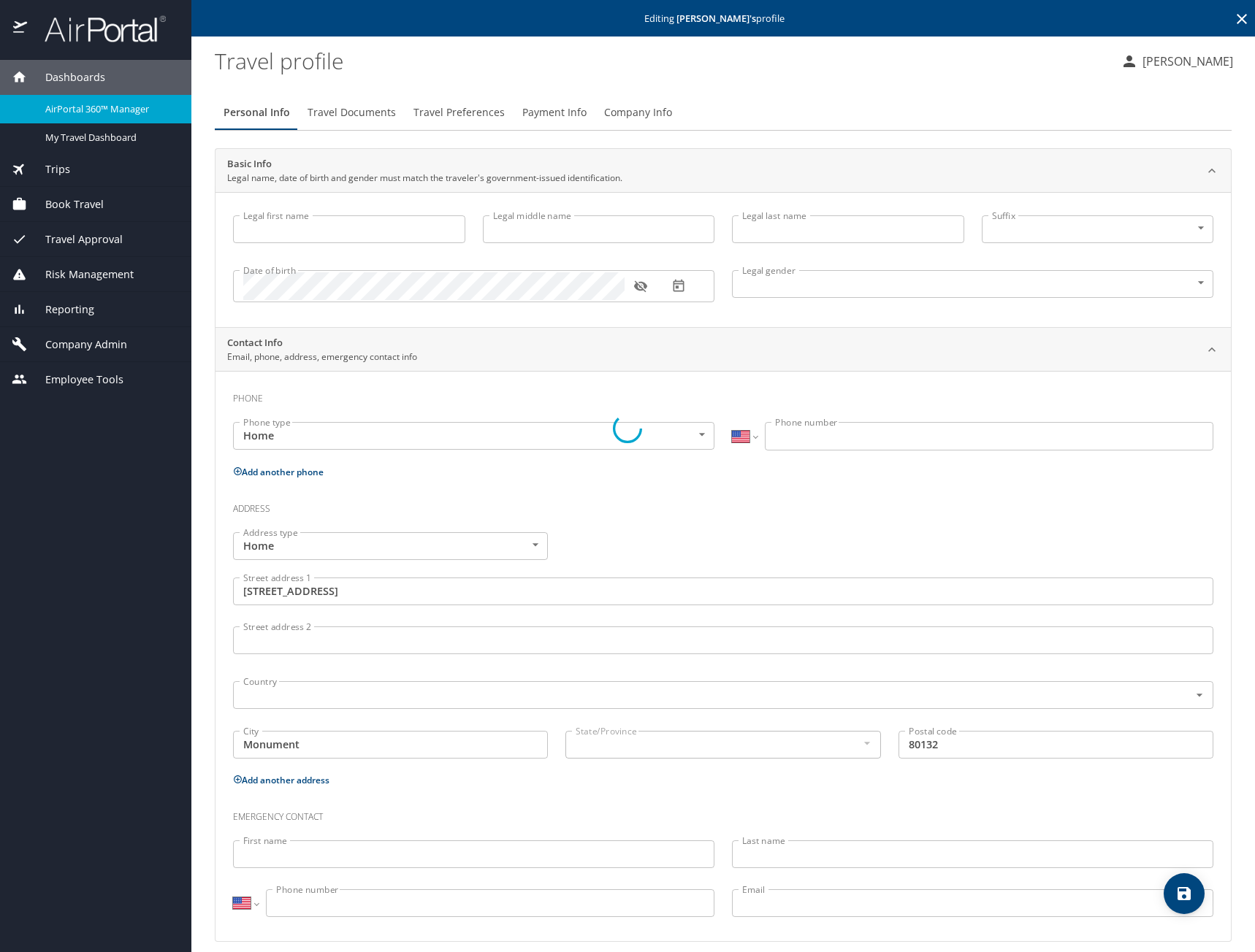
type input "Mark"
type input "[PERSON_NAME]"
type input "[DEMOGRAPHIC_DATA]"
type input "[PERSON_NAME]"
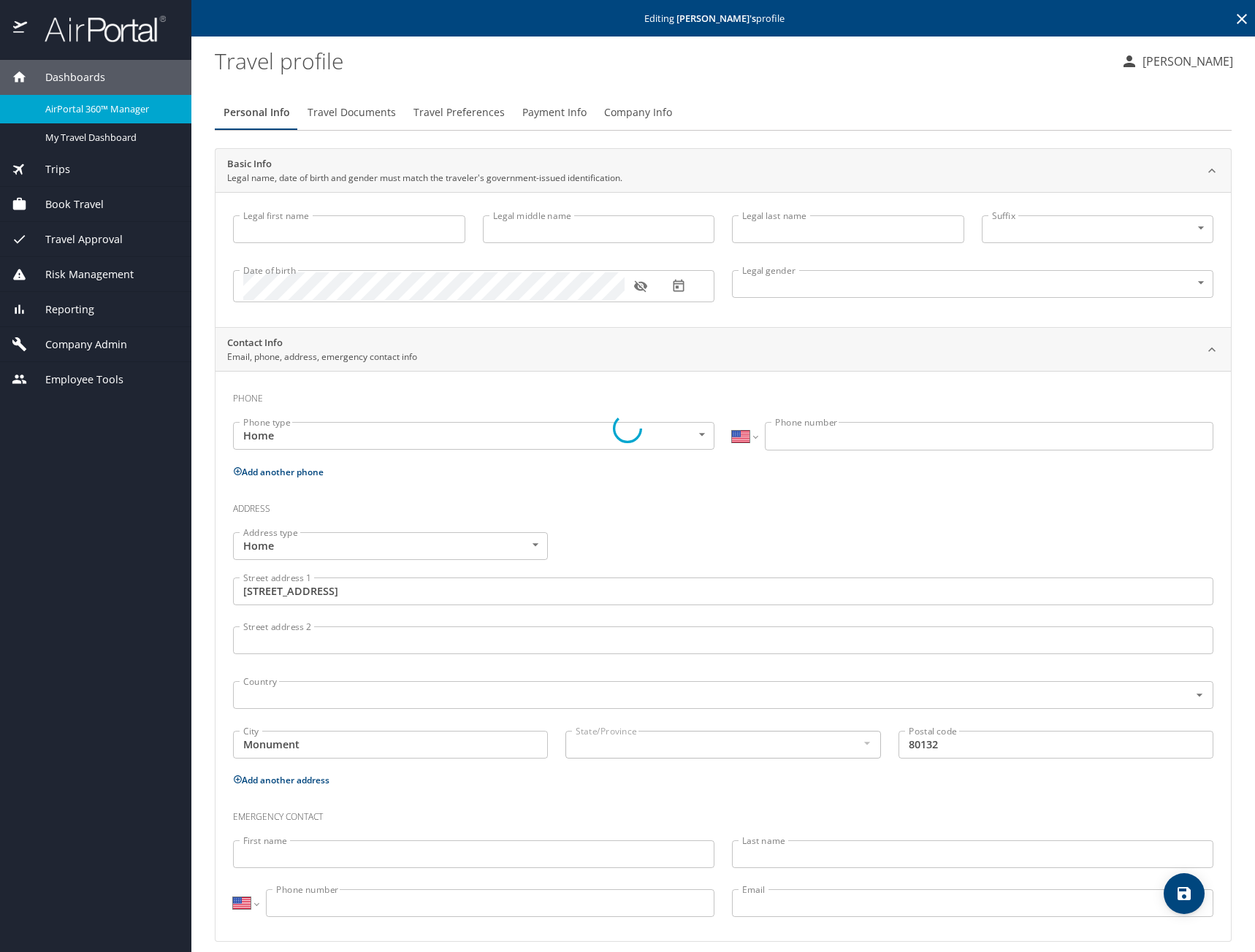
type input "Wood"
type input "[PHONE_NUMBER]"
type input "[EMAIL_ADDRESS][DOMAIN_NAME]"
type input "[GEOGRAPHIC_DATA]"
type input "[US_STATE]"
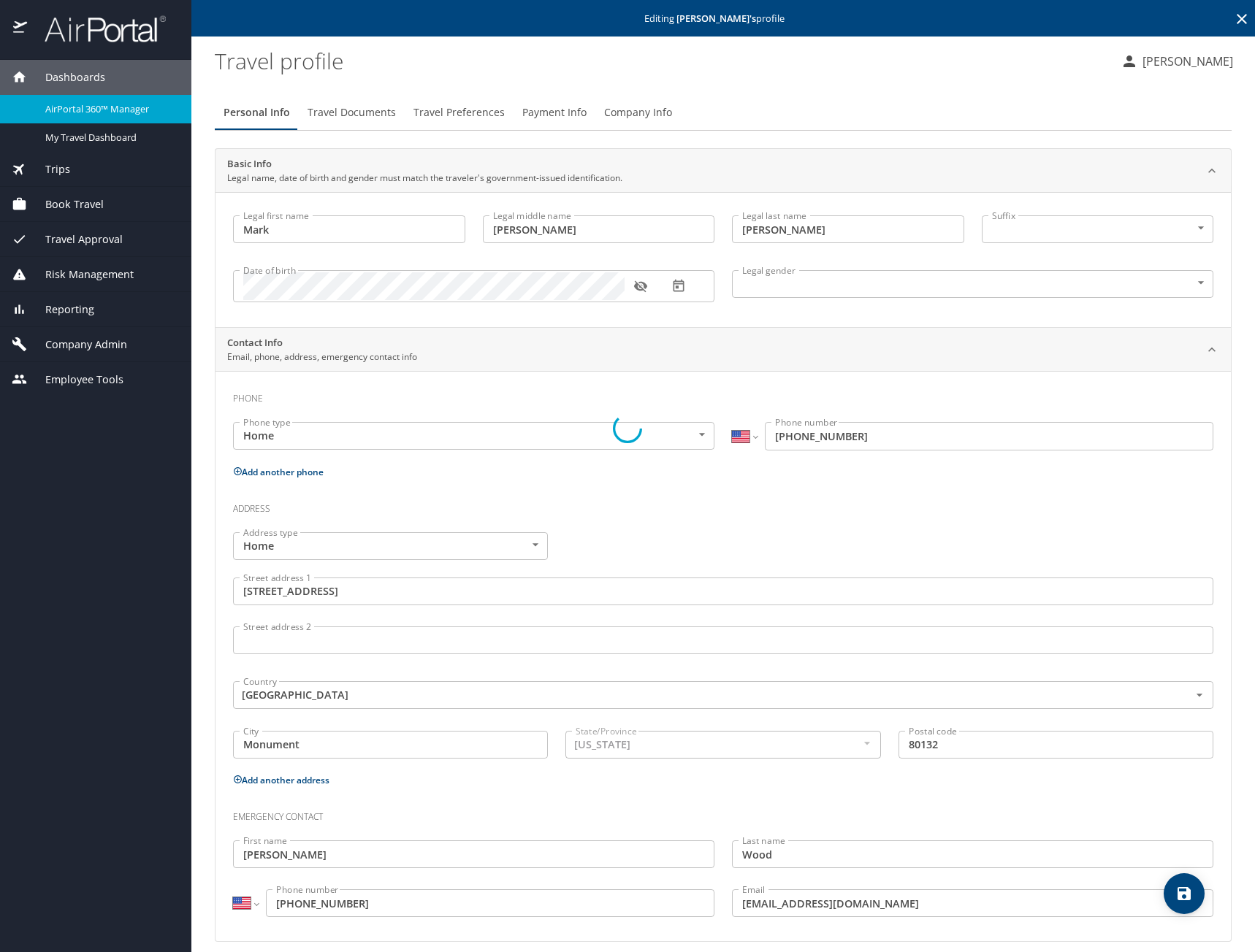
select select "US"
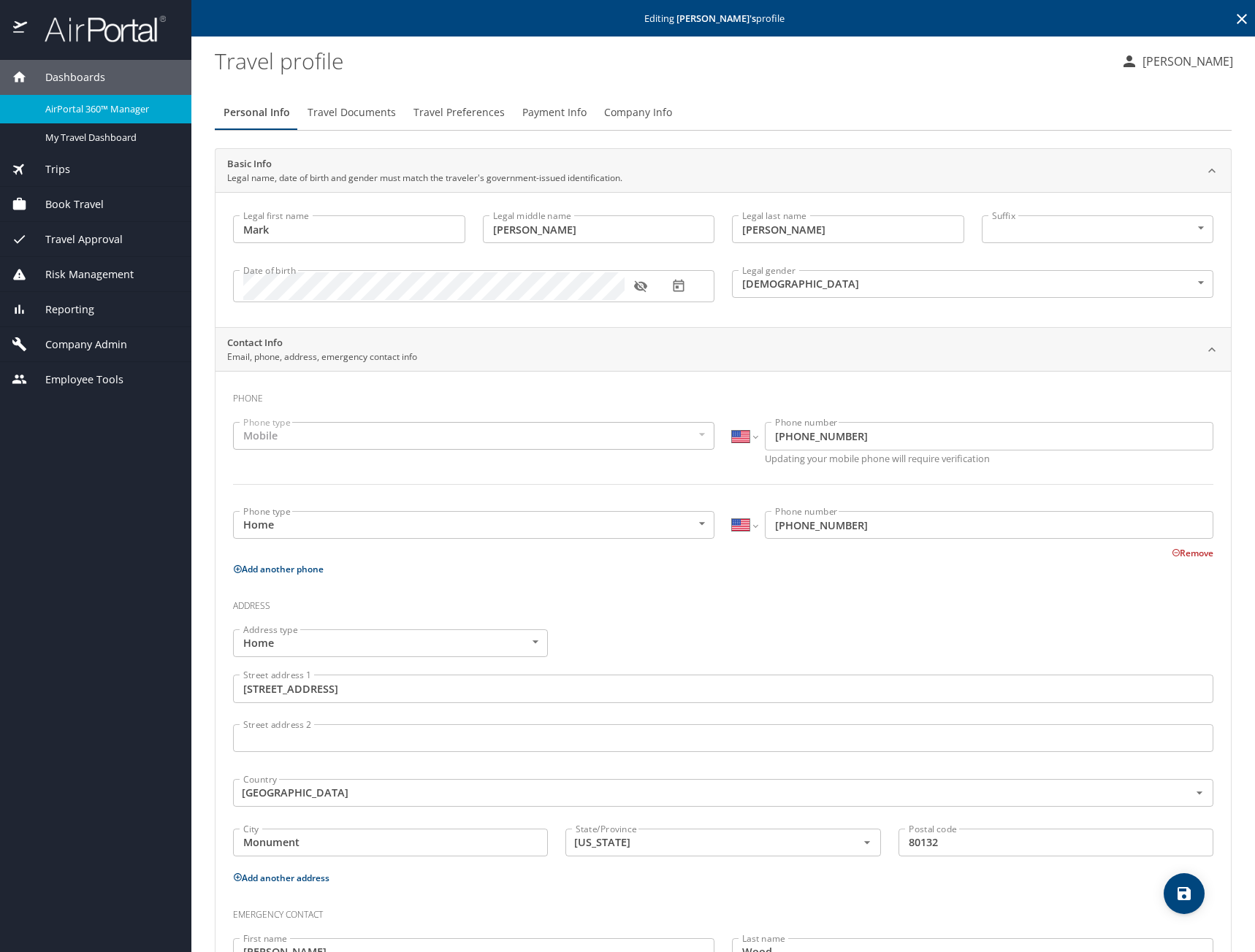
click at [440, 118] on span "Travel Preferences" at bounding box center [459, 113] width 91 height 18
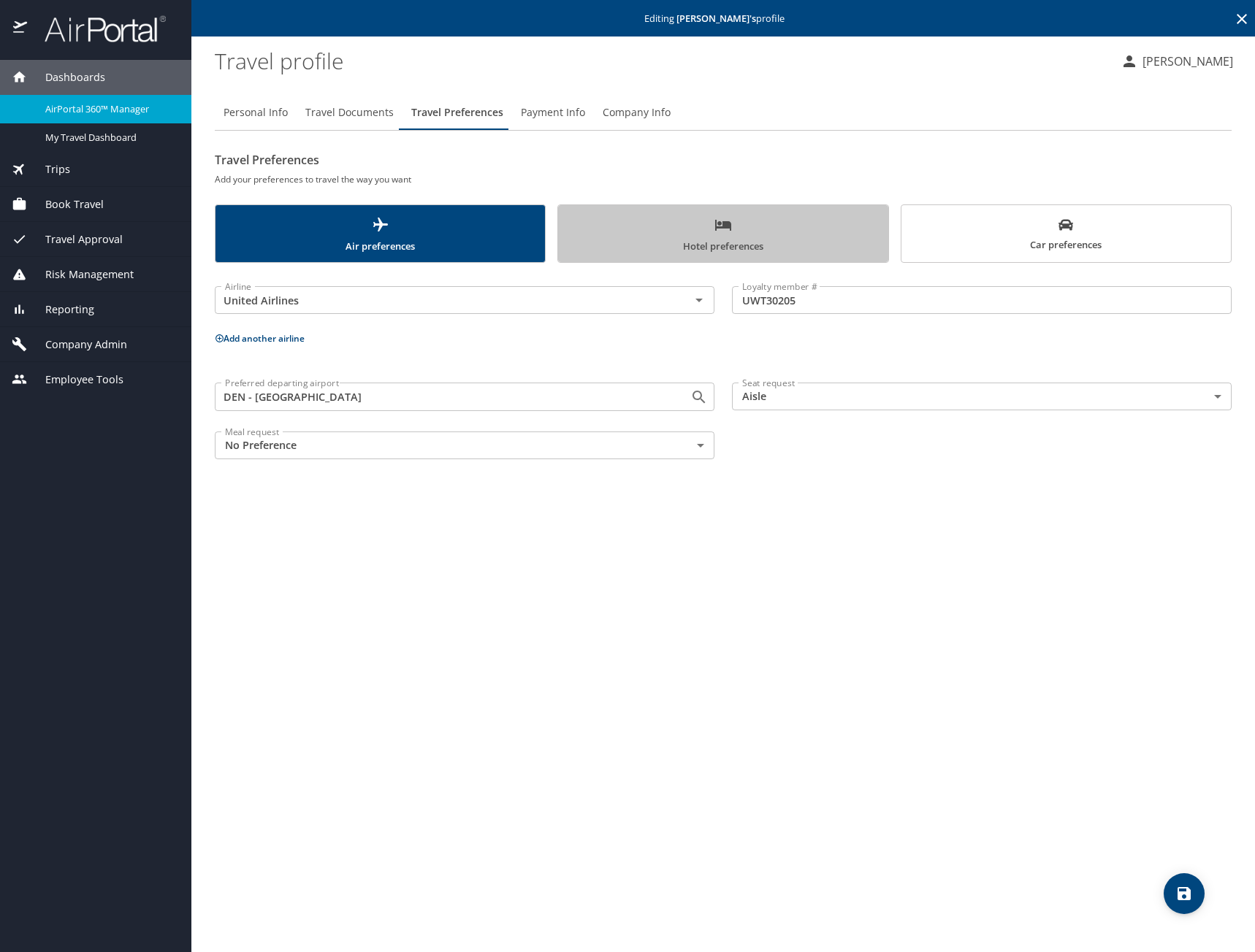
click at [703, 238] on span "Hotel preferences" at bounding box center [723, 235] width 312 height 39
